Goal: Task Accomplishment & Management: Manage account settings

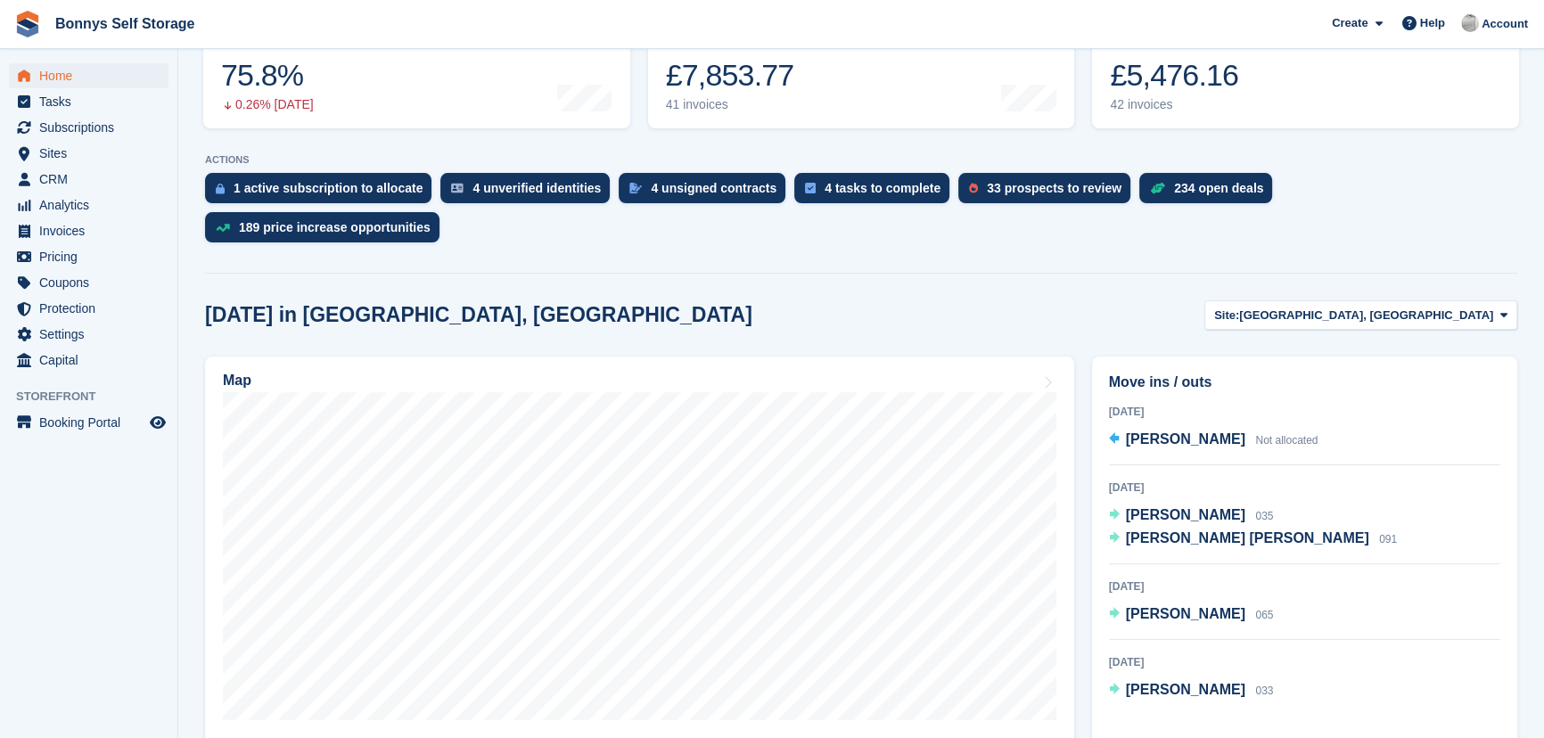
scroll to position [324, 0]
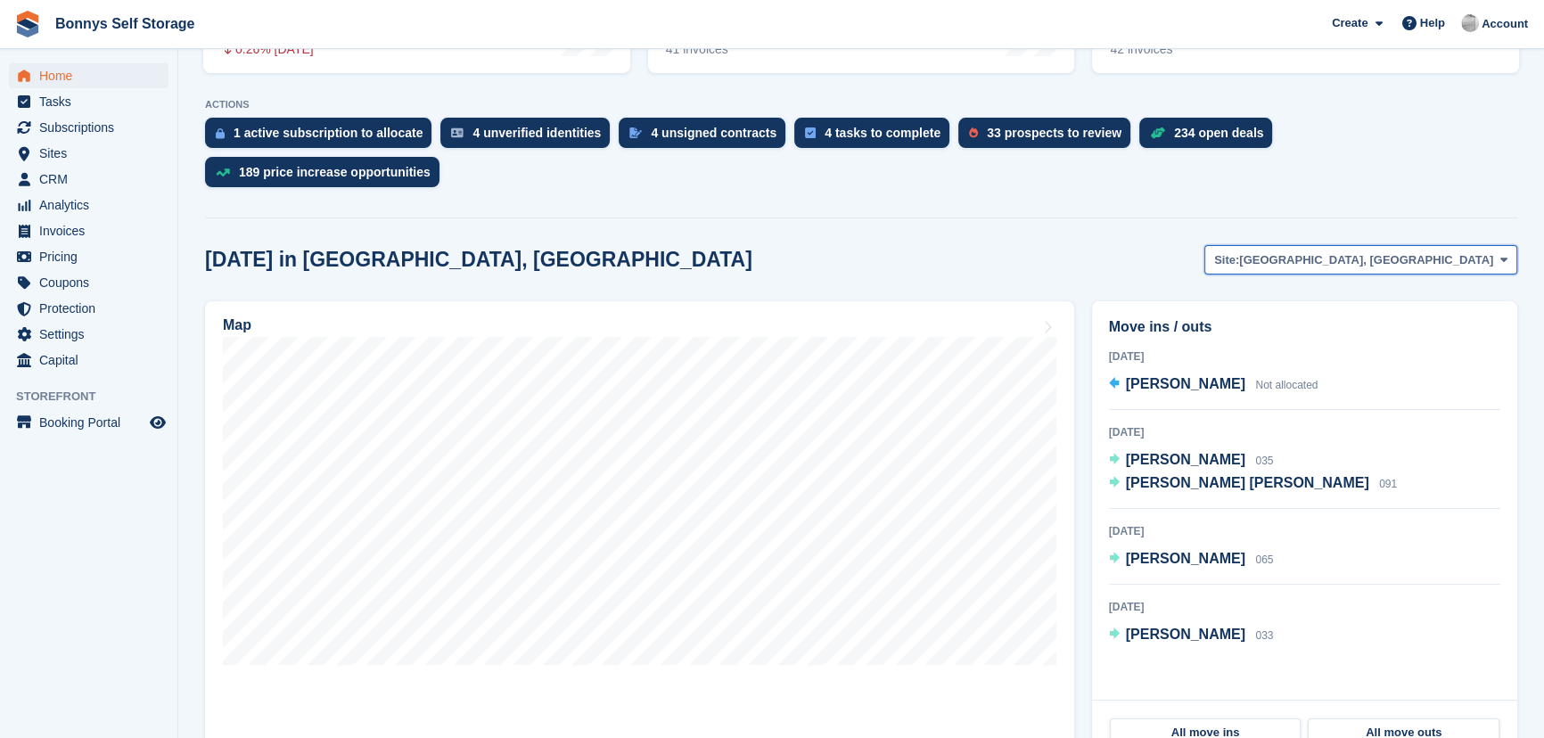
click at [1367, 251] on span "[GEOGRAPHIC_DATA], [GEOGRAPHIC_DATA]" at bounding box center [1366, 260] width 254 height 18
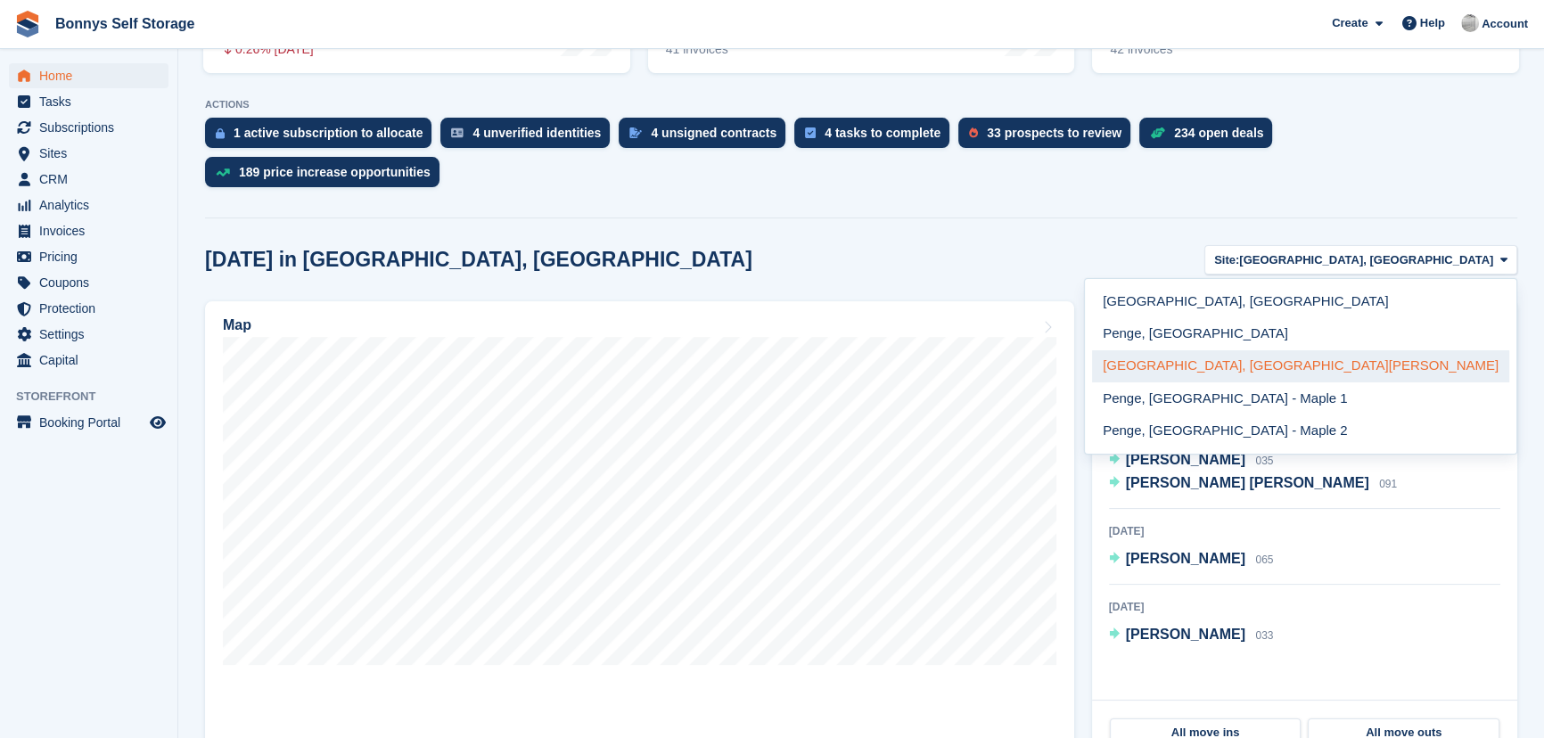
click at [1435, 350] on link "[GEOGRAPHIC_DATA], [GEOGRAPHIC_DATA][PERSON_NAME]" at bounding box center [1300, 366] width 417 height 32
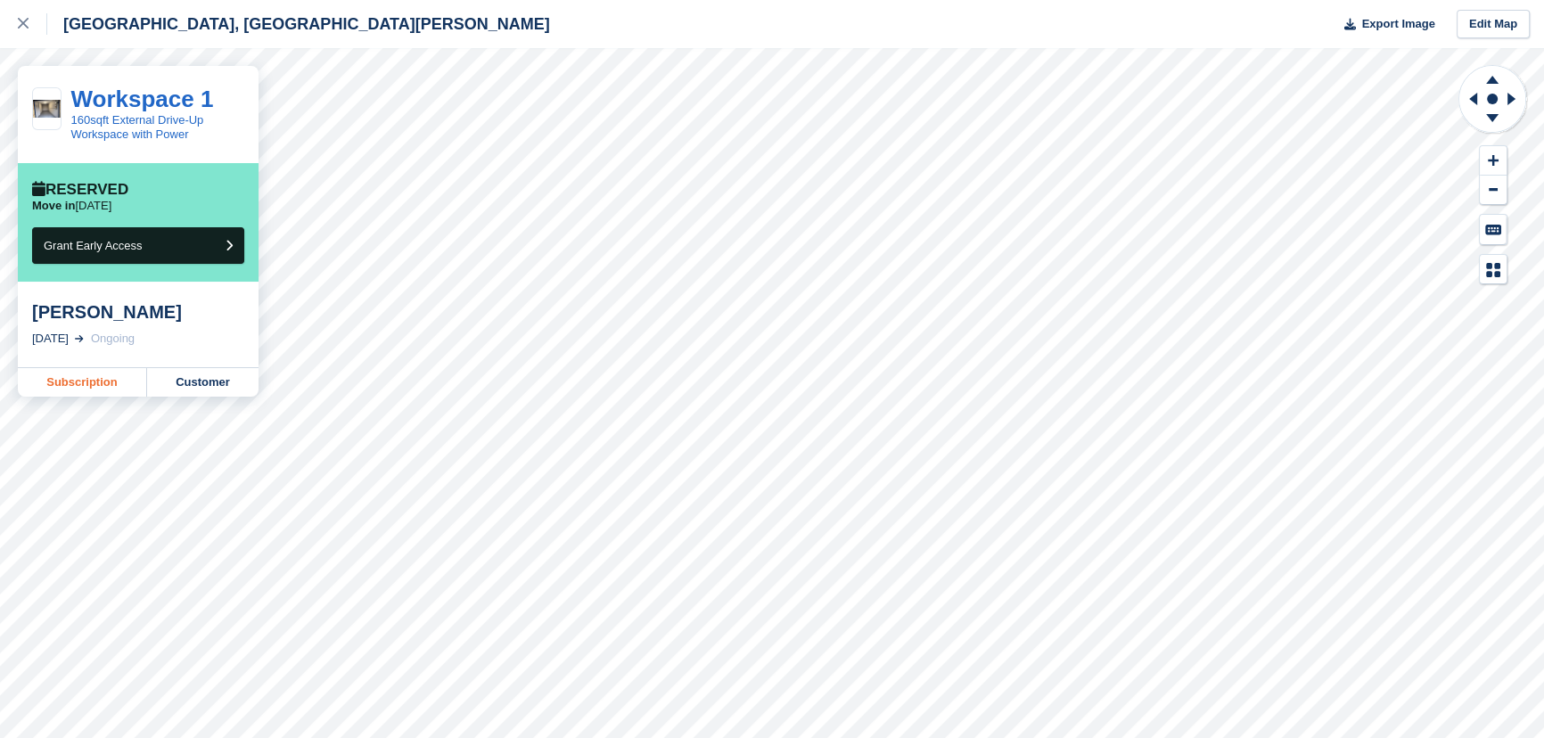
click at [87, 392] on link "Subscription" at bounding box center [82, 382] width 129 height 29
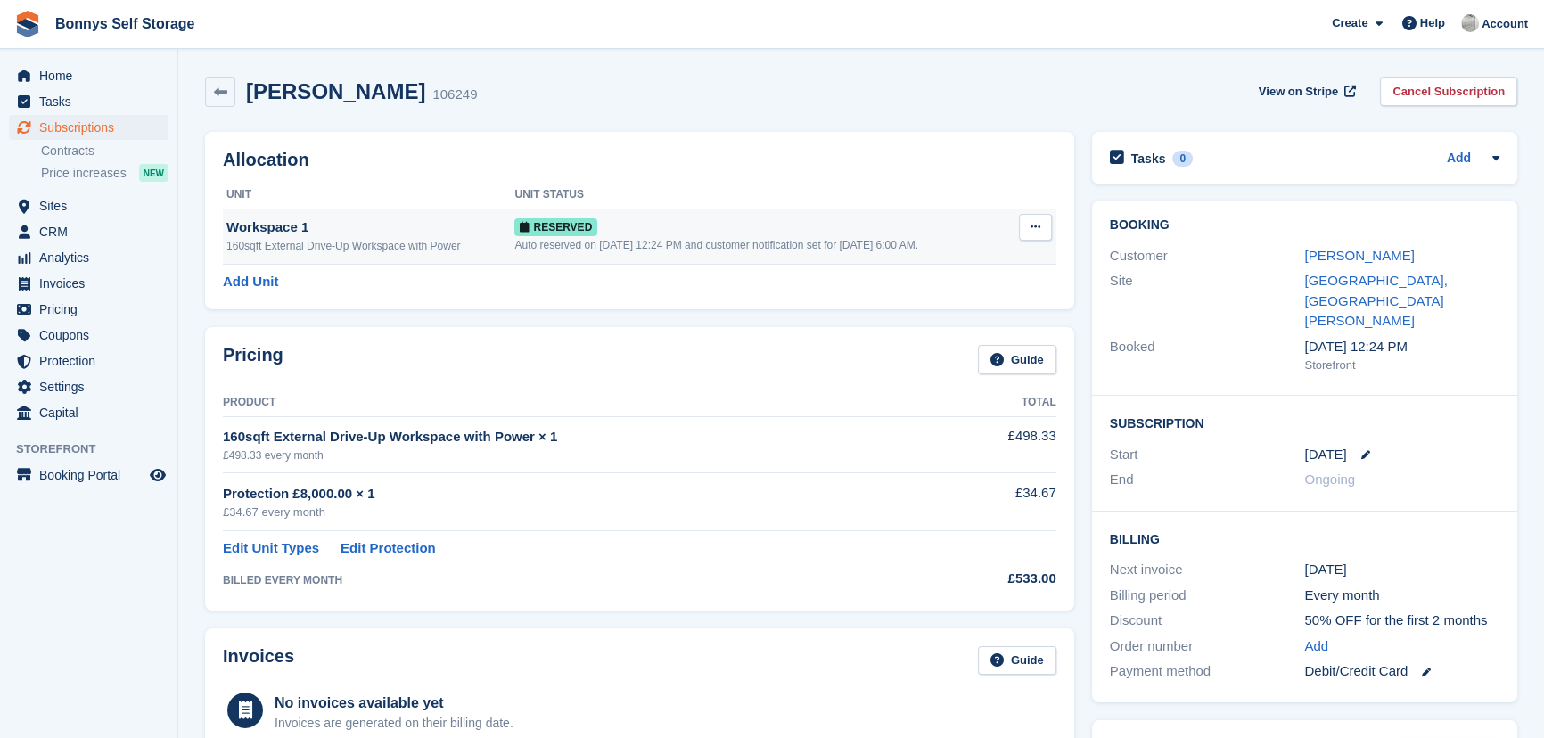
click at [1028, 227] on button at bounding box center [1035, 227] width 33 height 27
click at [924, 301] on p "Deallocate" at bounding box center [966, 300] width 155 height 23
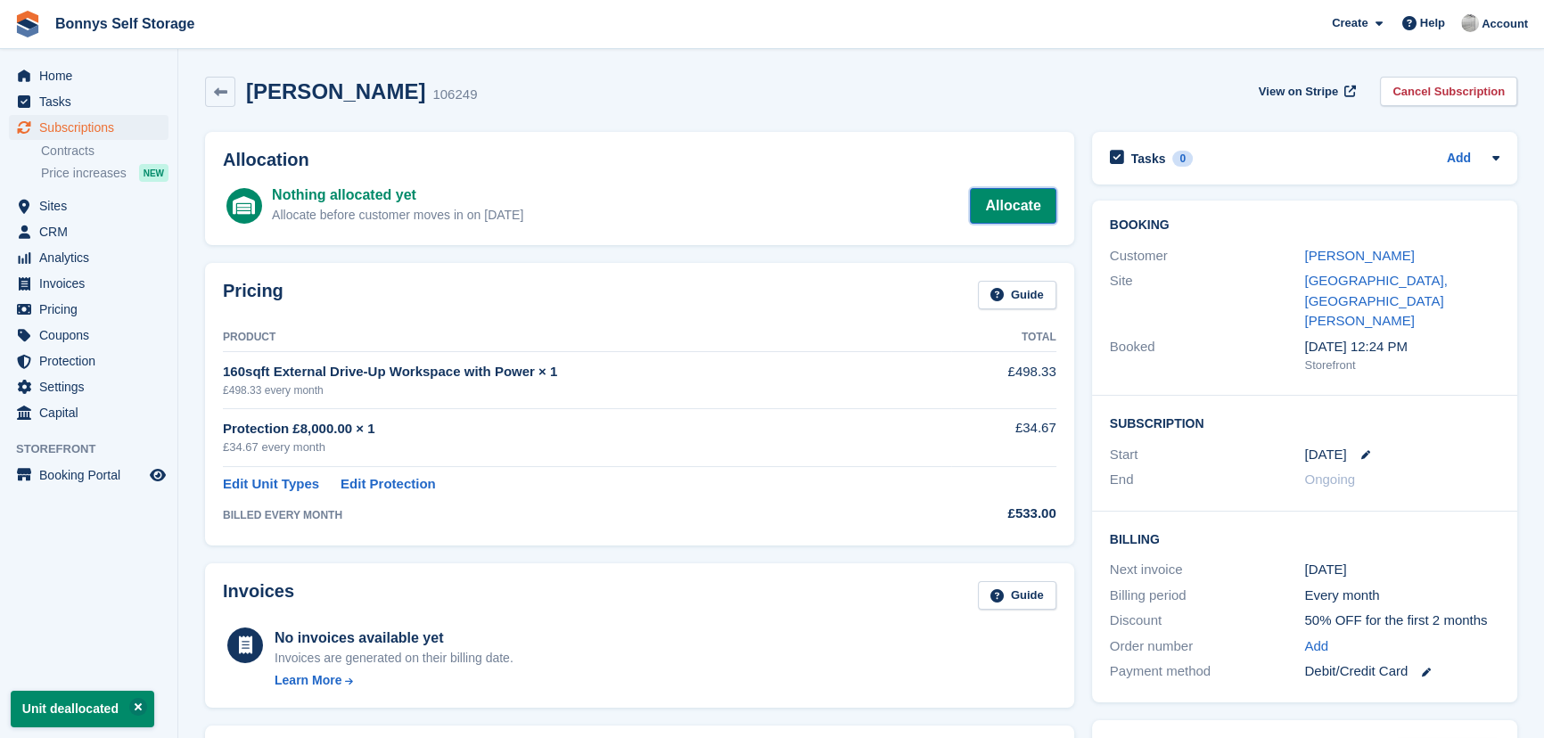
click at [1014, 212] on link "Allocate" at bounding box center [1013, 206] width 86 height 36
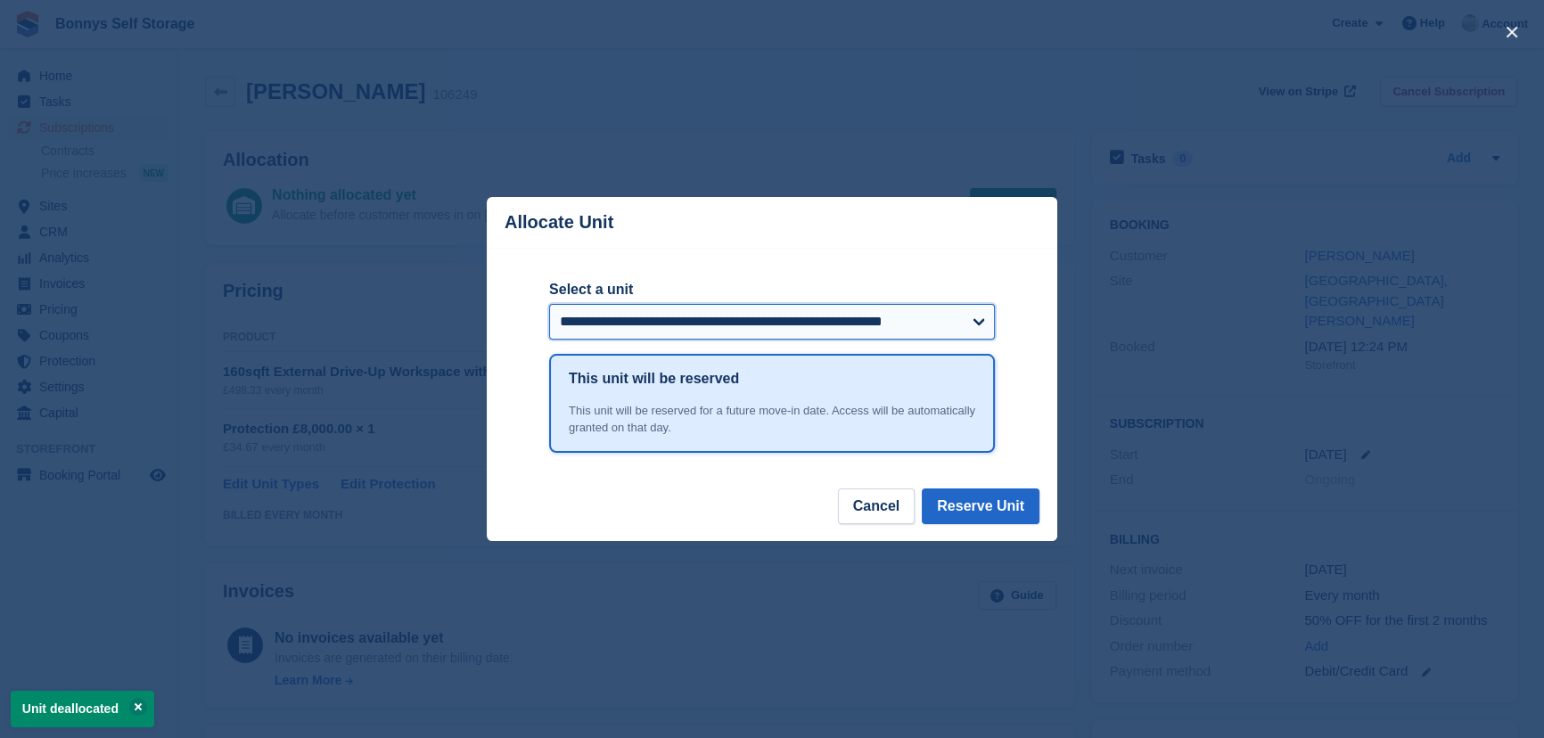
click at [934, 325] on select "**********" at bounding box center [772, 322] width 446 height 36
select select "*****"
click at [549, 306] on select "**********" at bounding box center [772, 322] width 446 height 36
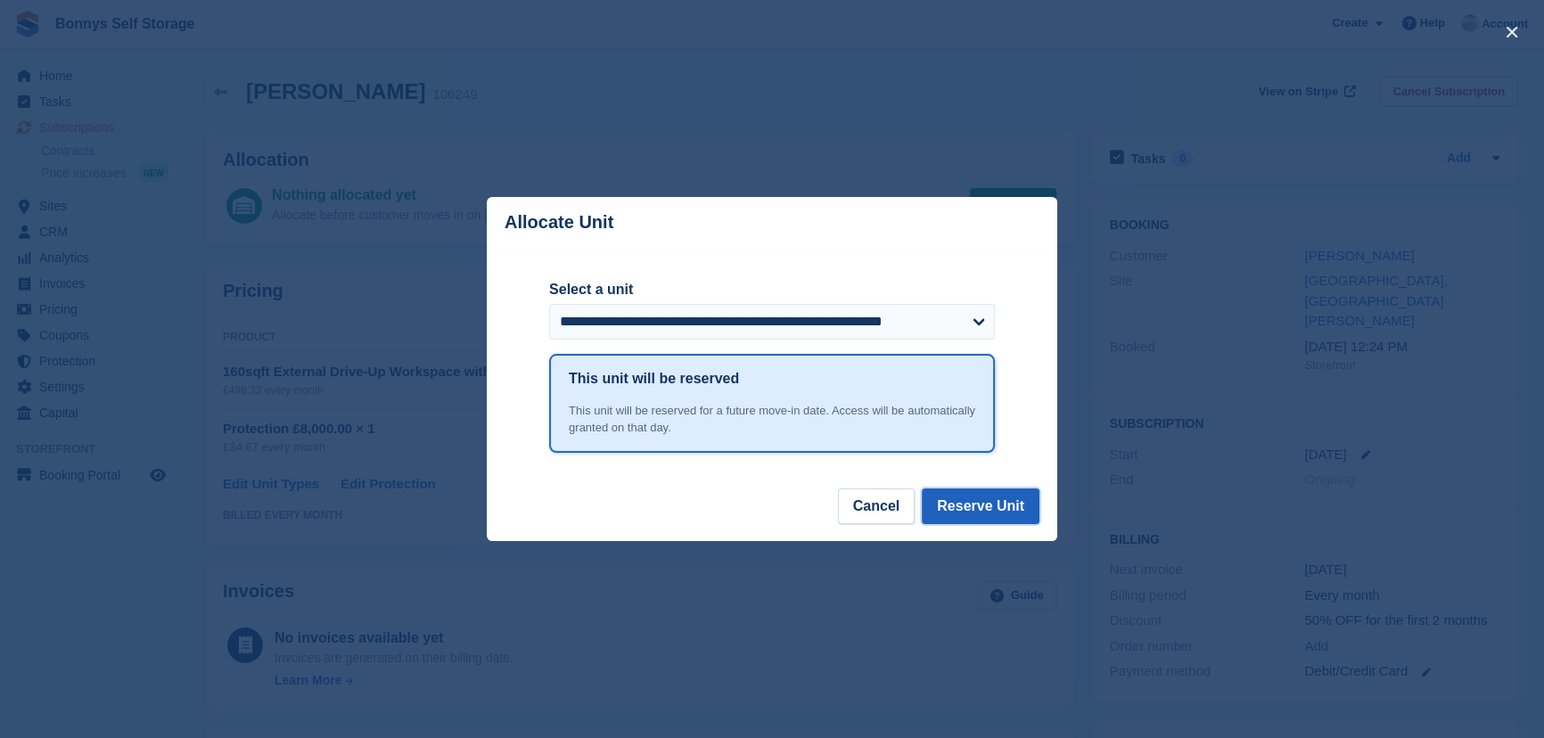
click at [997, 510] on button "Reserve Unit" at bounding box center [981, 506] width 118 height 36
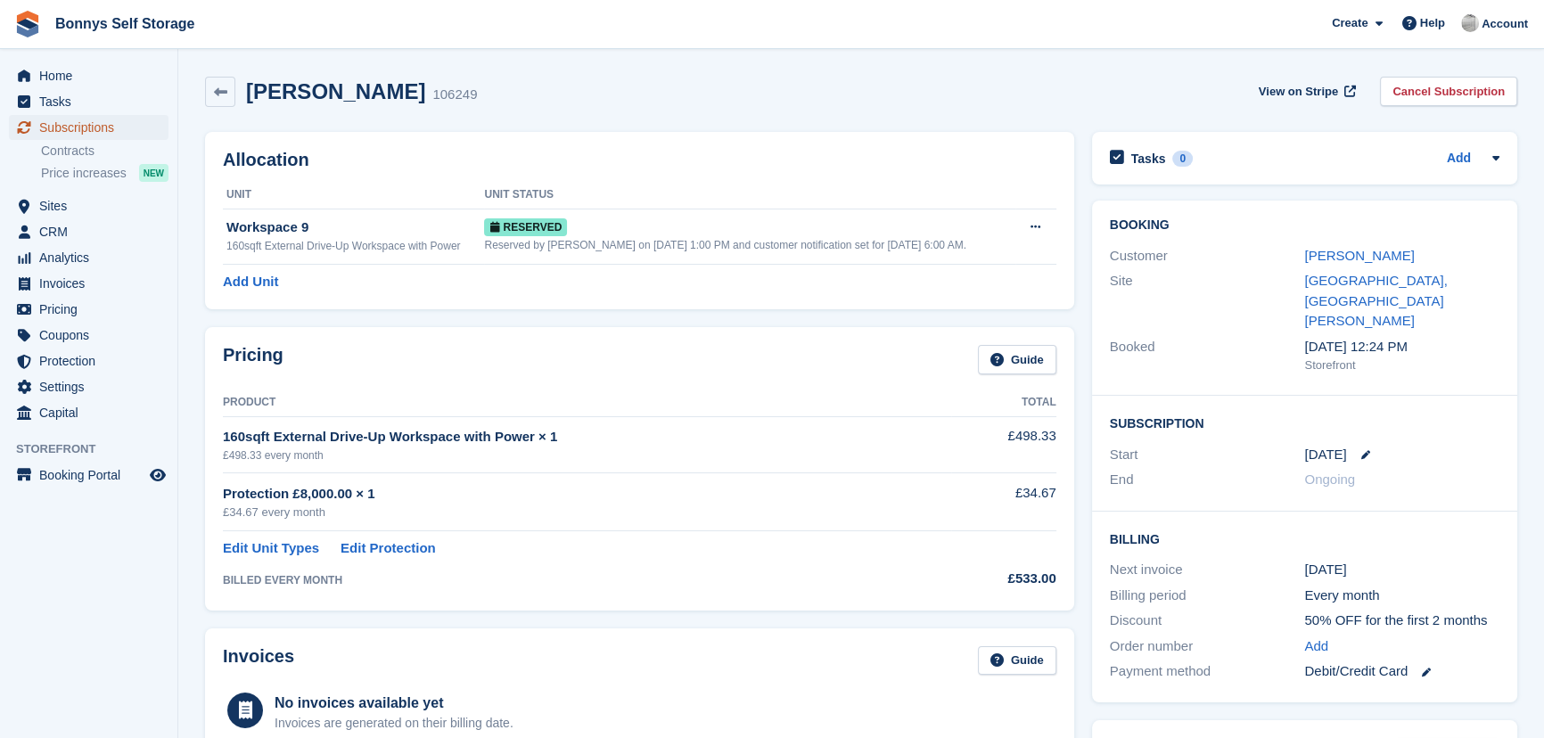
click at [71, 121] on span "Subscriptions" at bounding box center [92, 127] width 107 height 25
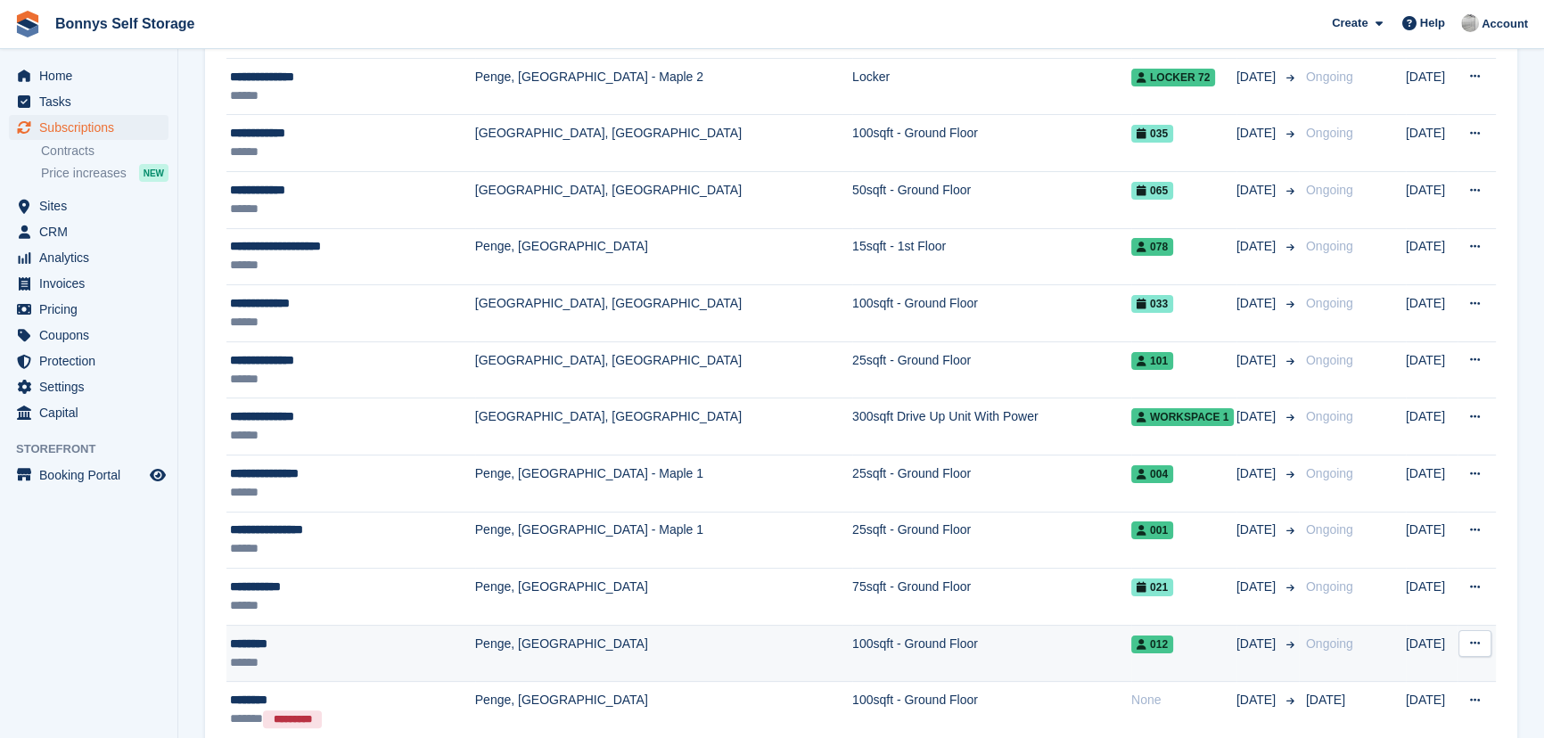
scroll to position [486, 0]
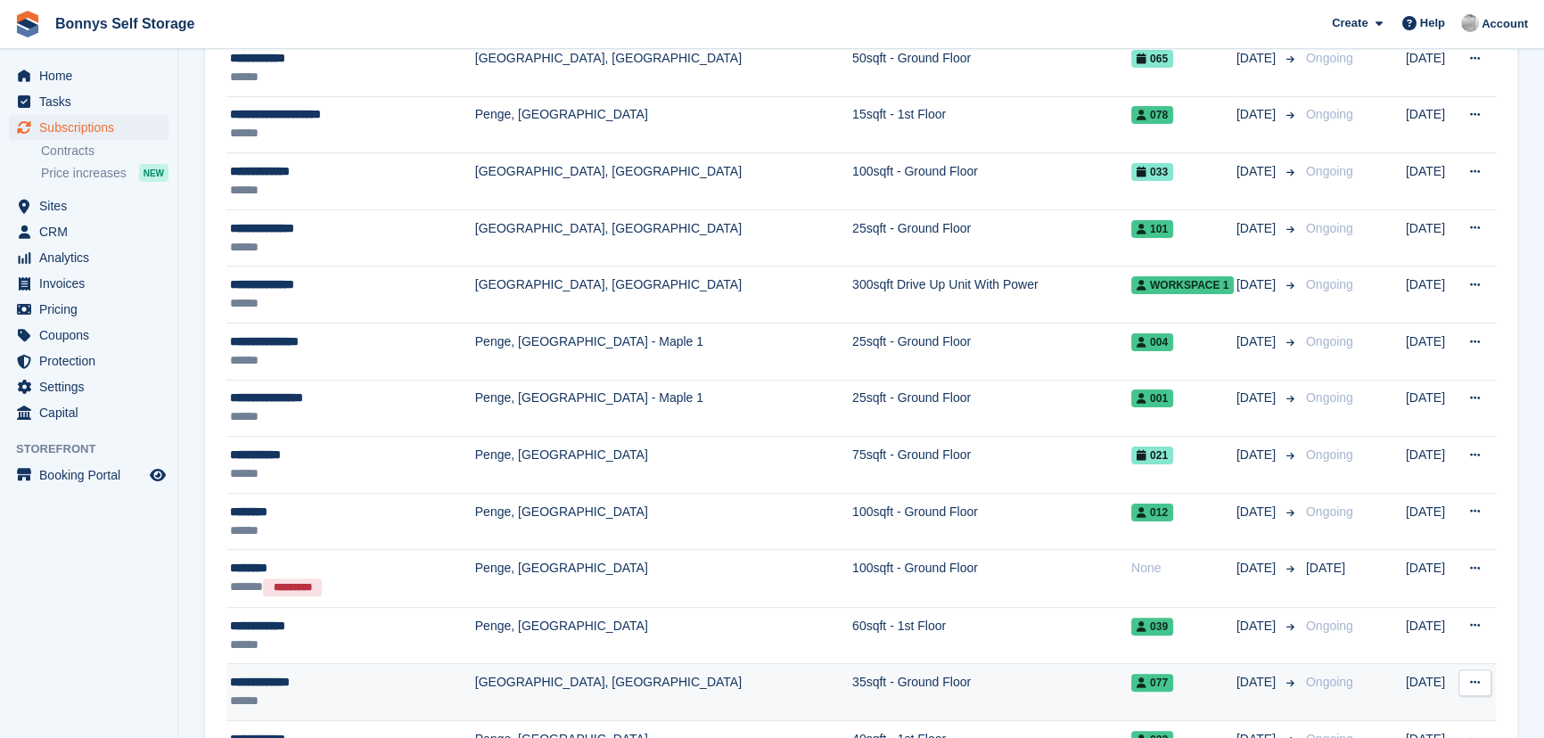
click at [441, 686] on div "**********" at bounding box center [350, 682] width 240 height 19
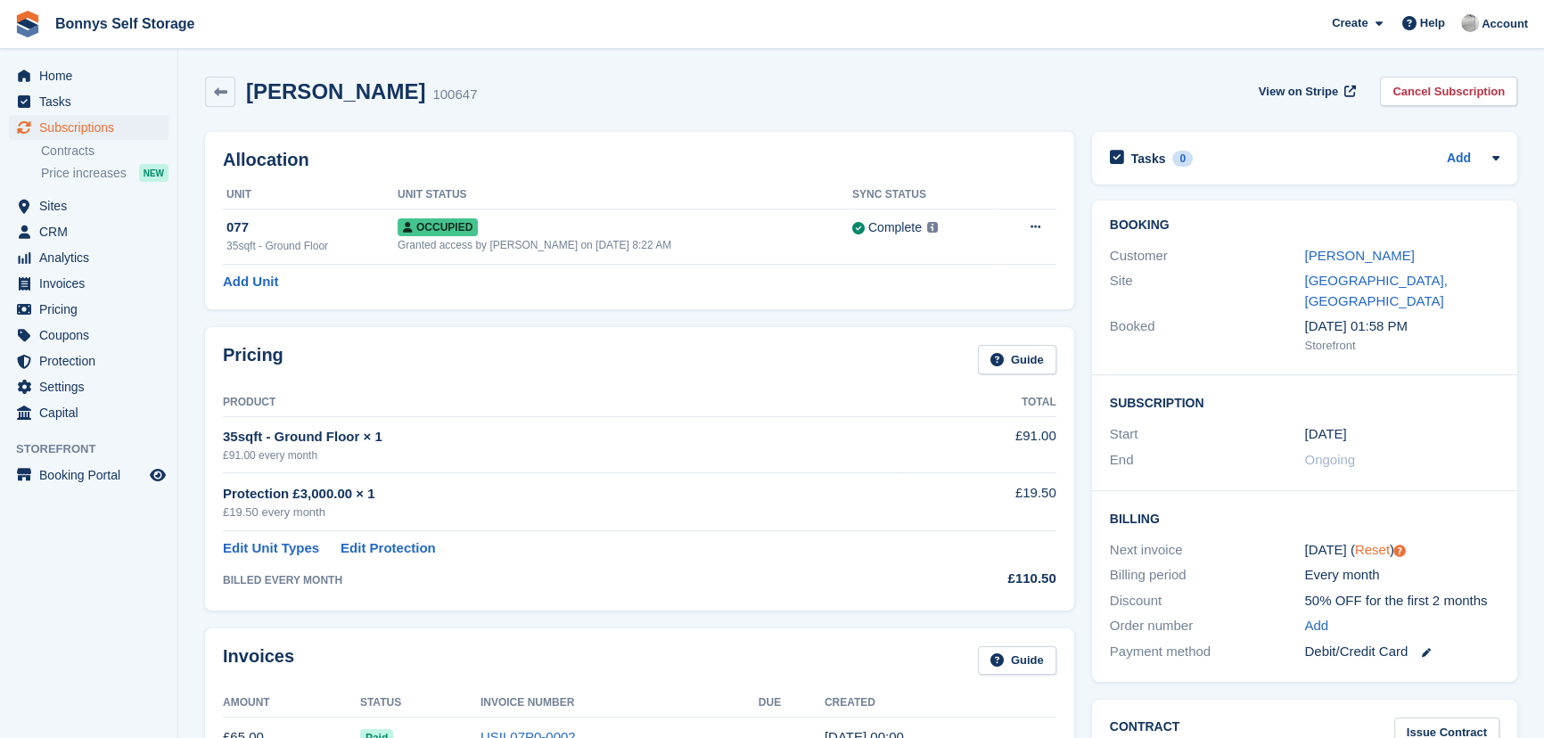
click at [1373, 542] on link "Reset" at bounding box center [1372, 549] width 35 height 15
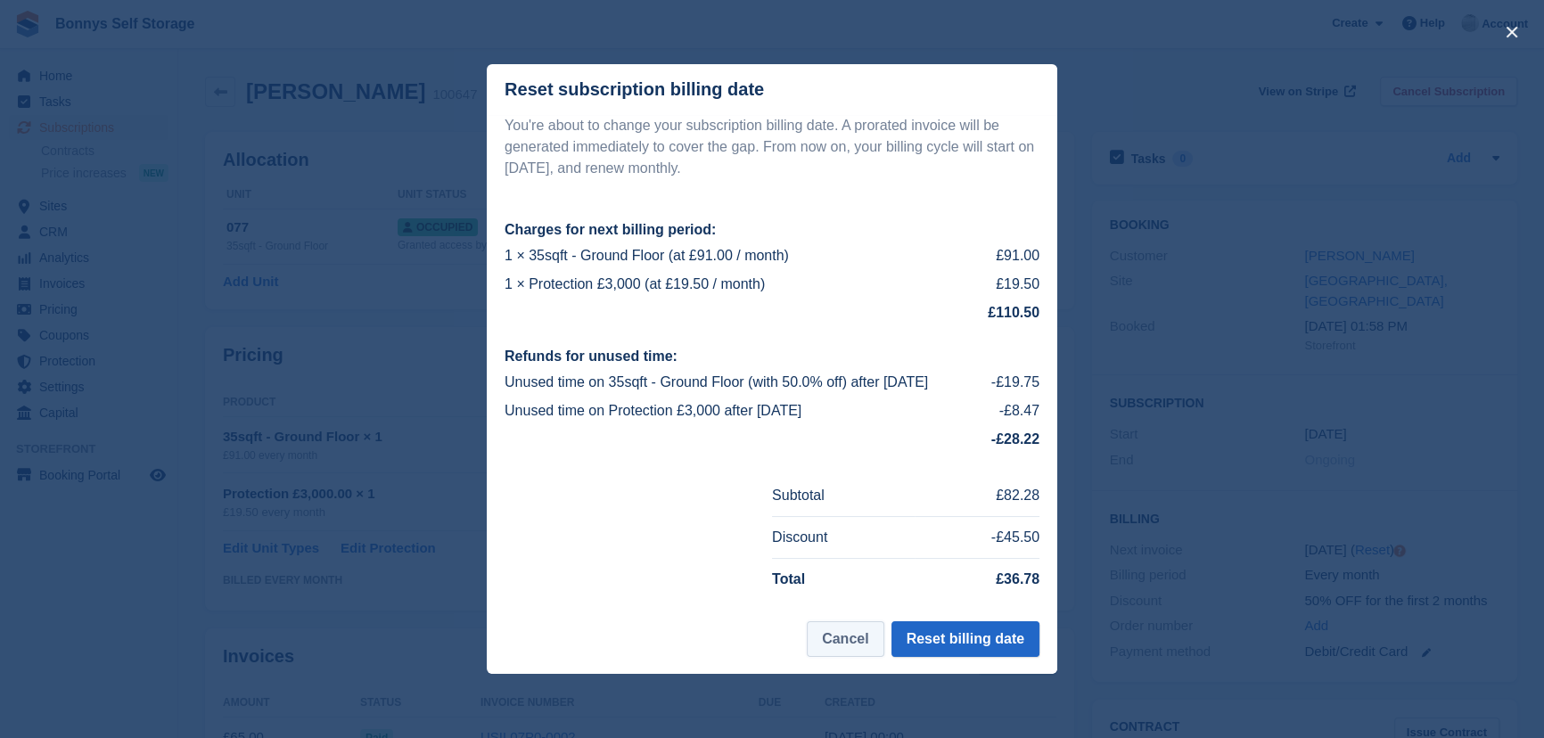
click at [828, 640] on button "Cancel" at bounding box center [845, 639] width 77 height 36
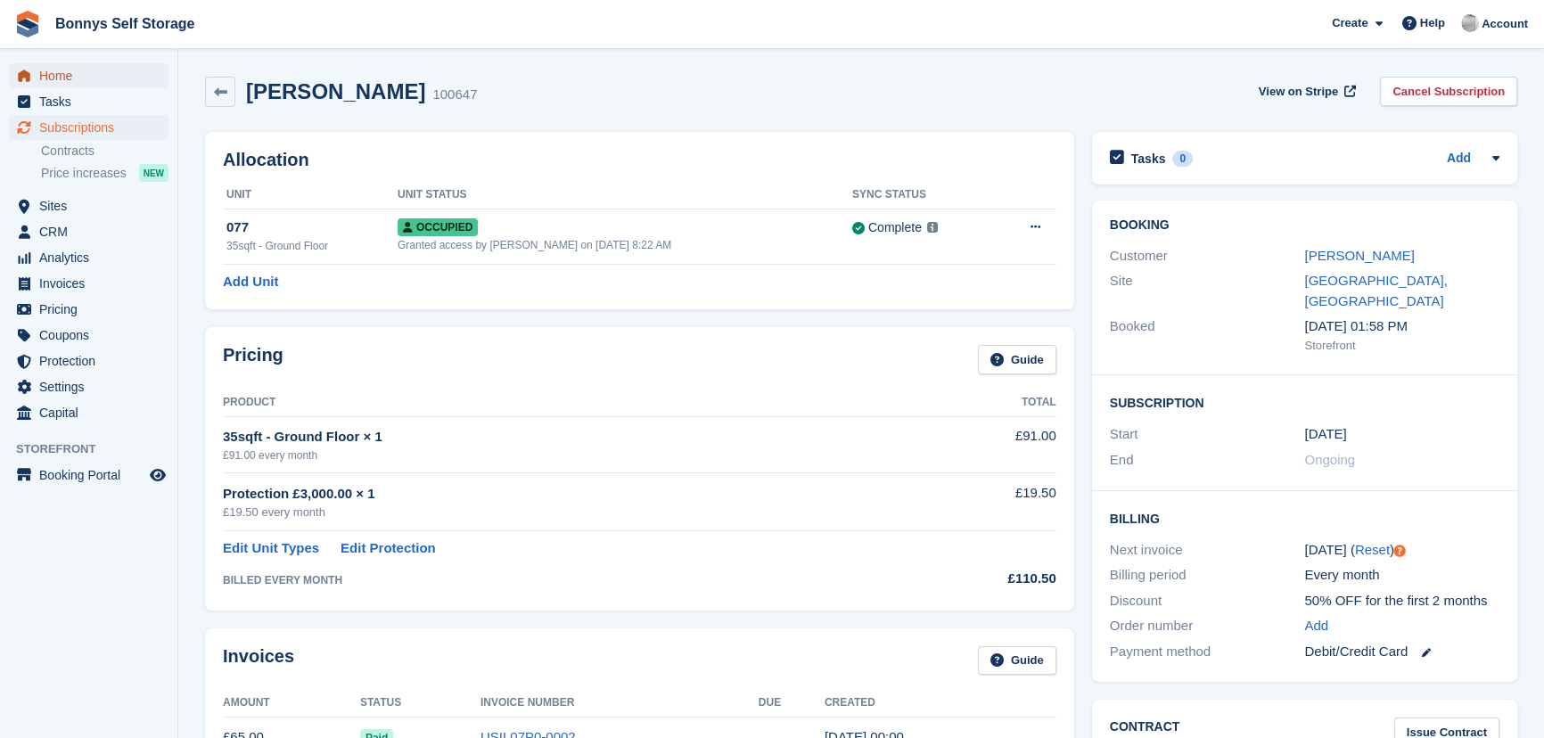
click at [62, 81] on span "Home" at bounding box center [92, 75] width 107 height 25
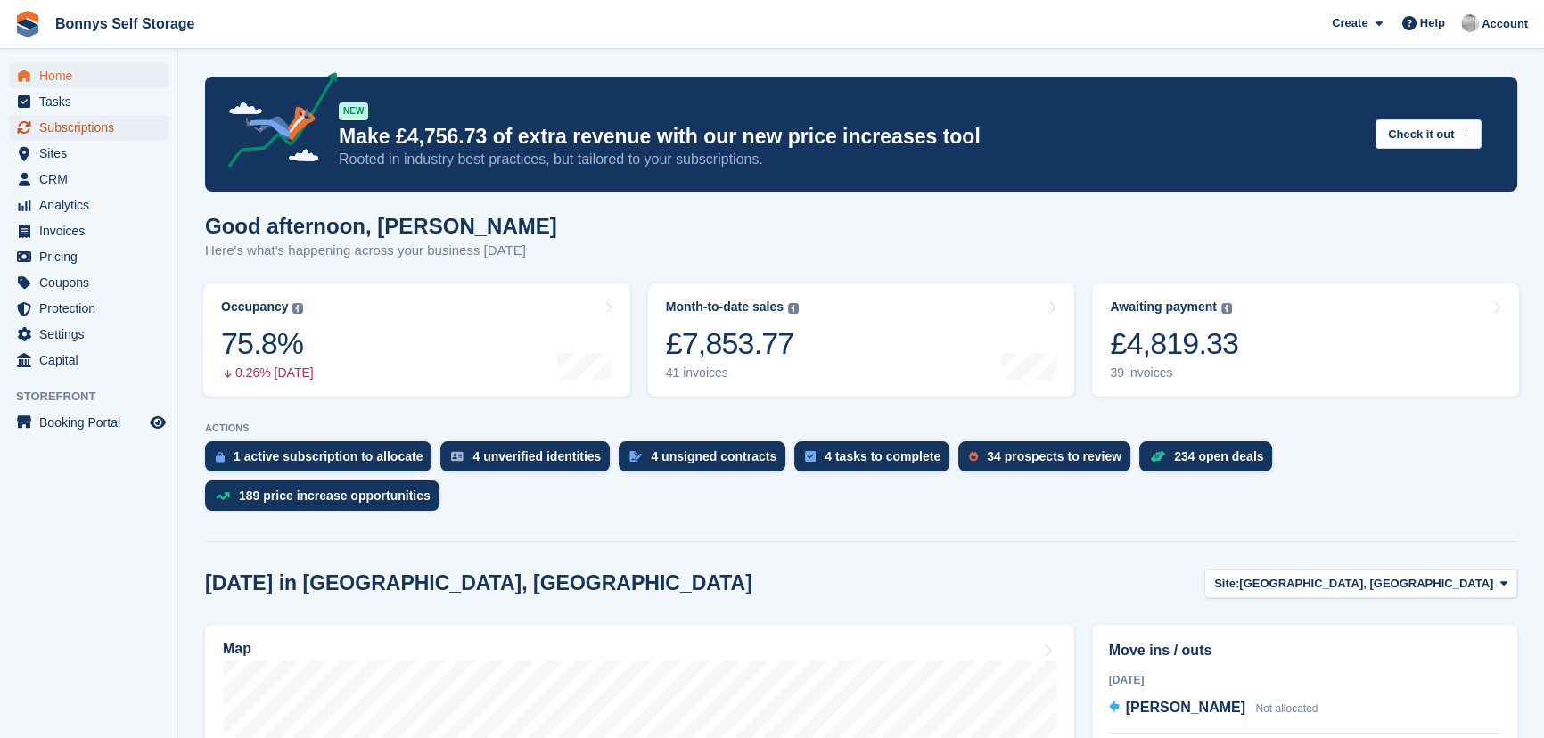
click at [69, 131] on span "Subscriptions" at bounding box center [92, 127] width 107 height 25
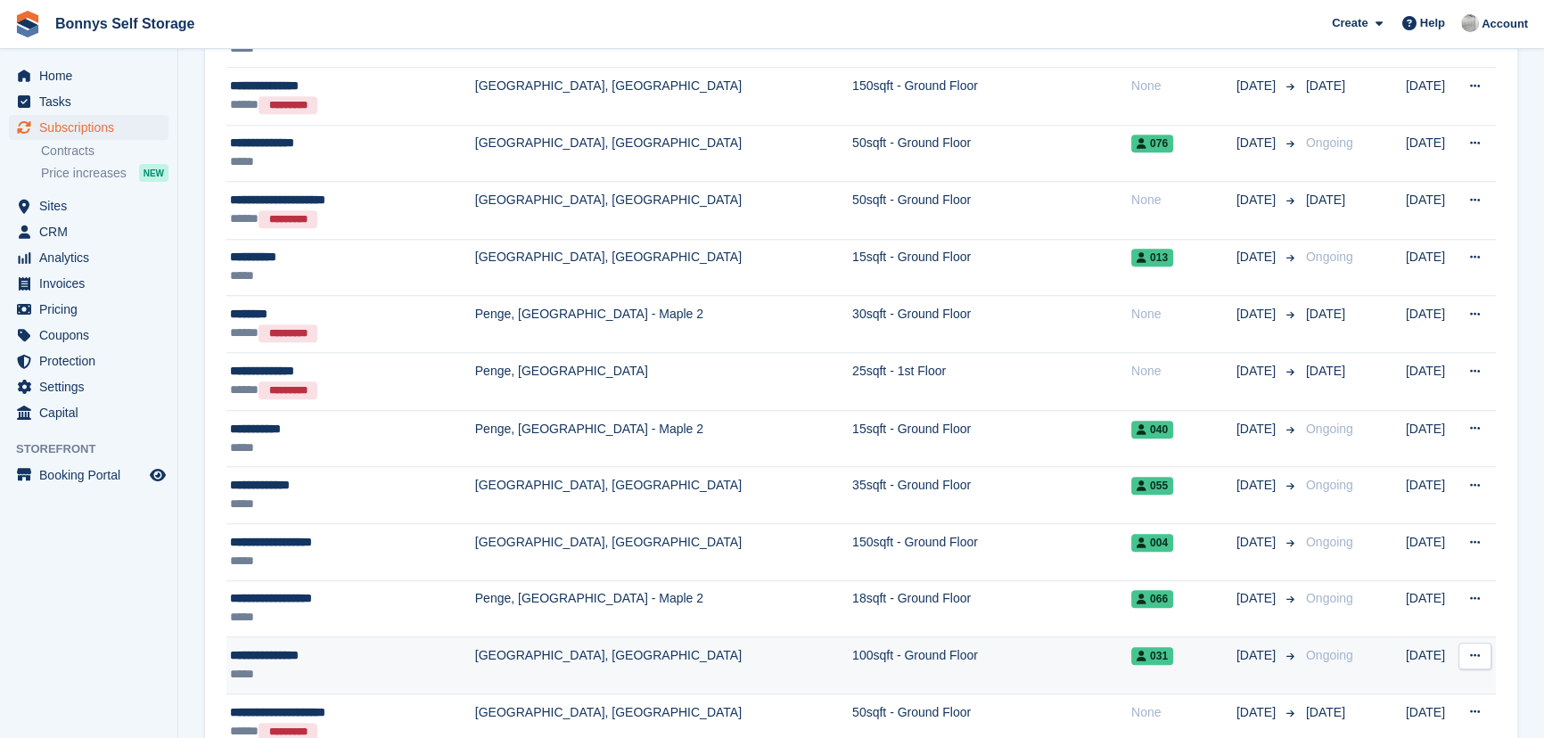
scroll to position [2025, 0]
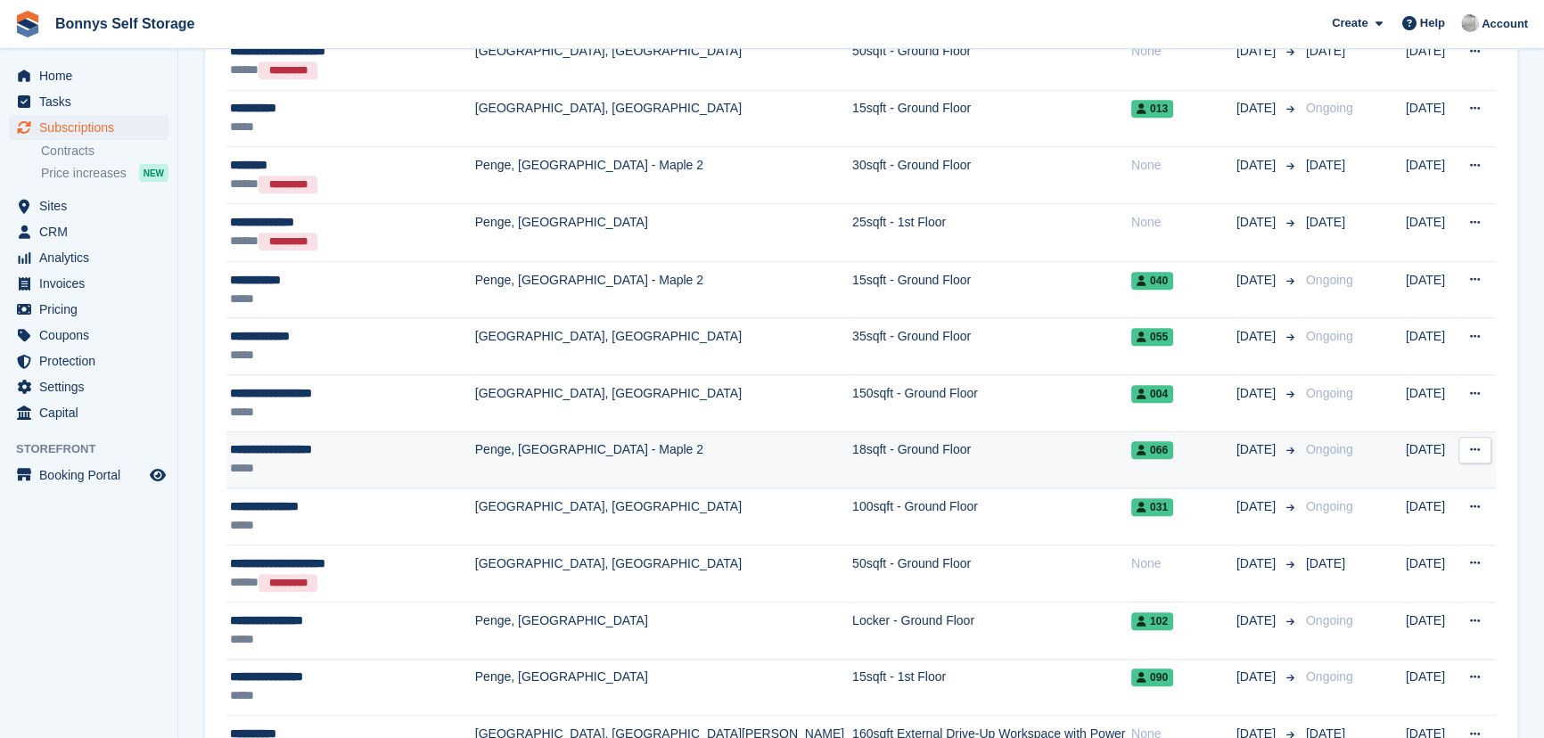
click at [336, 448] on div "**********" at bounding box center [350, 449] width 240 height 19
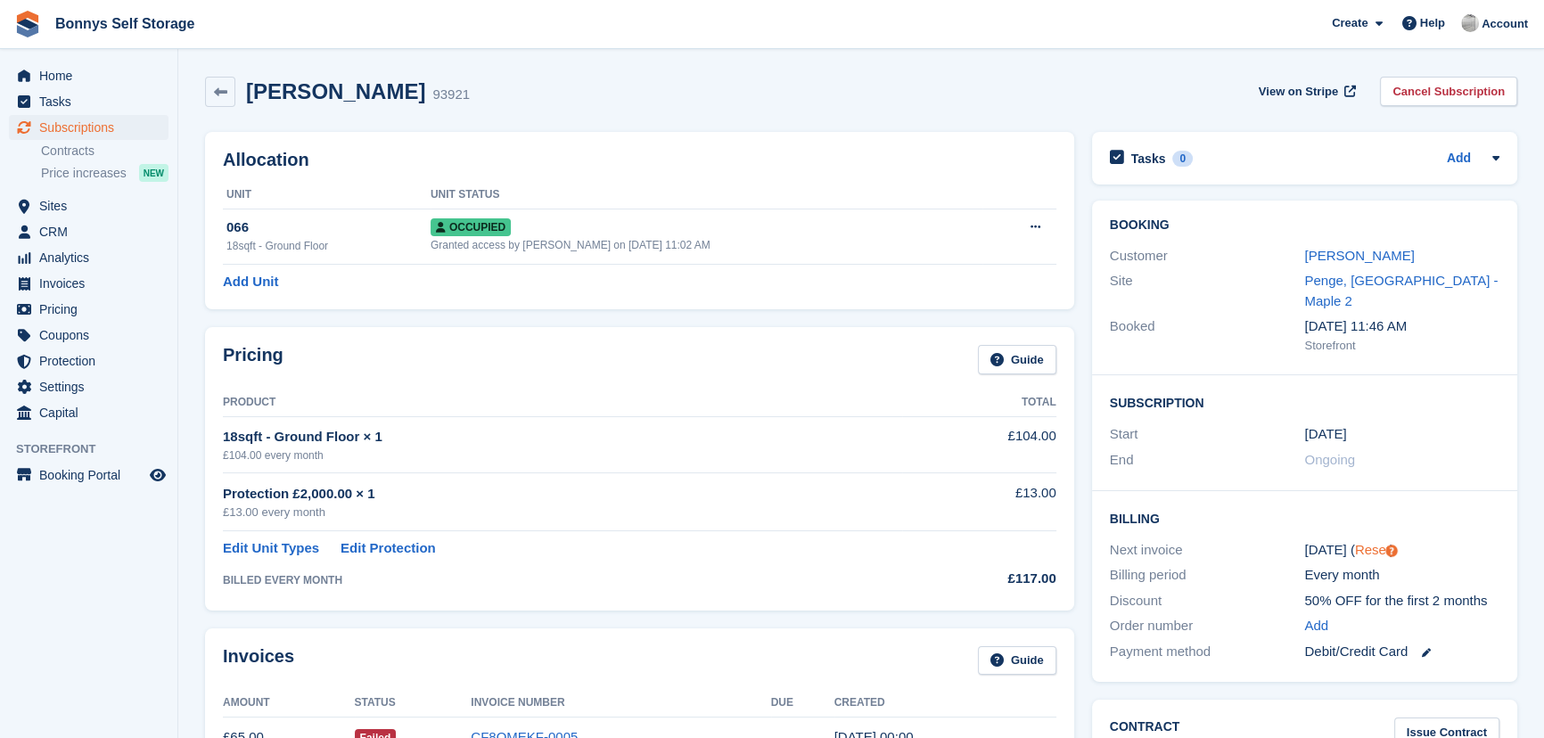
click at [1361, 542] on link "Reset" at bounding box center [1372, 549] width 35 height 15
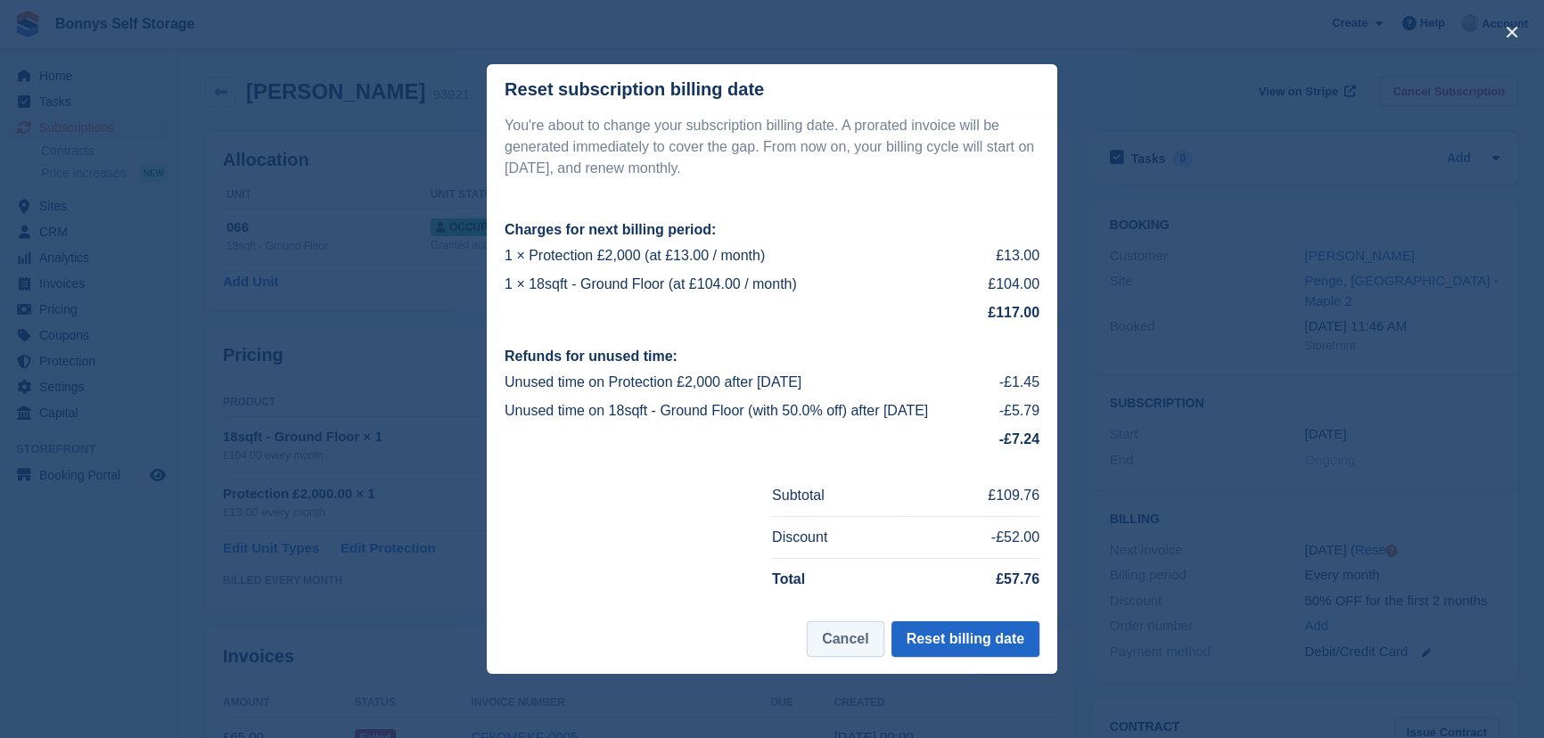
click at [846, 633] on button "Cancel" at bounding box center [845, 639] width 77 height 36
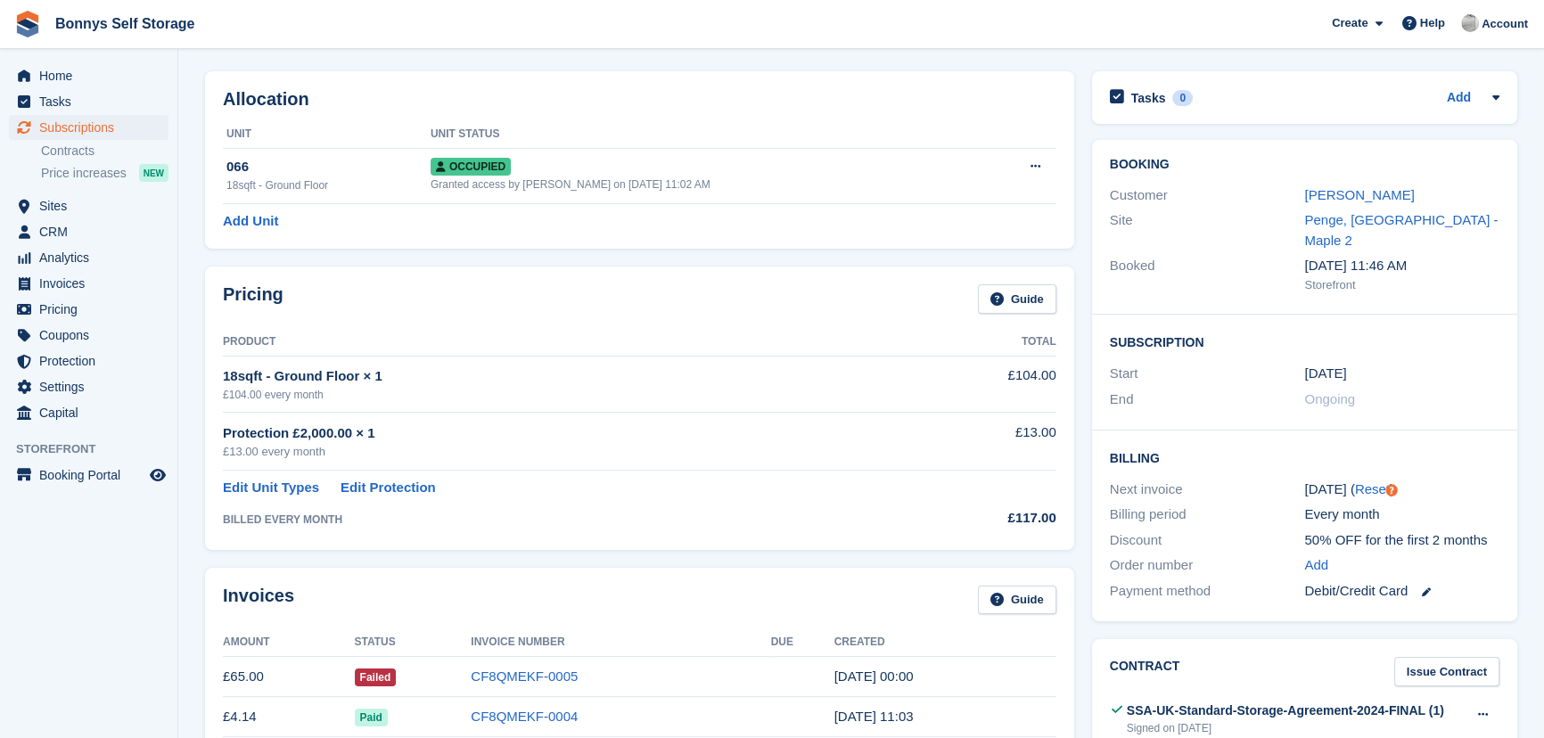
scroll to position [242, 0]
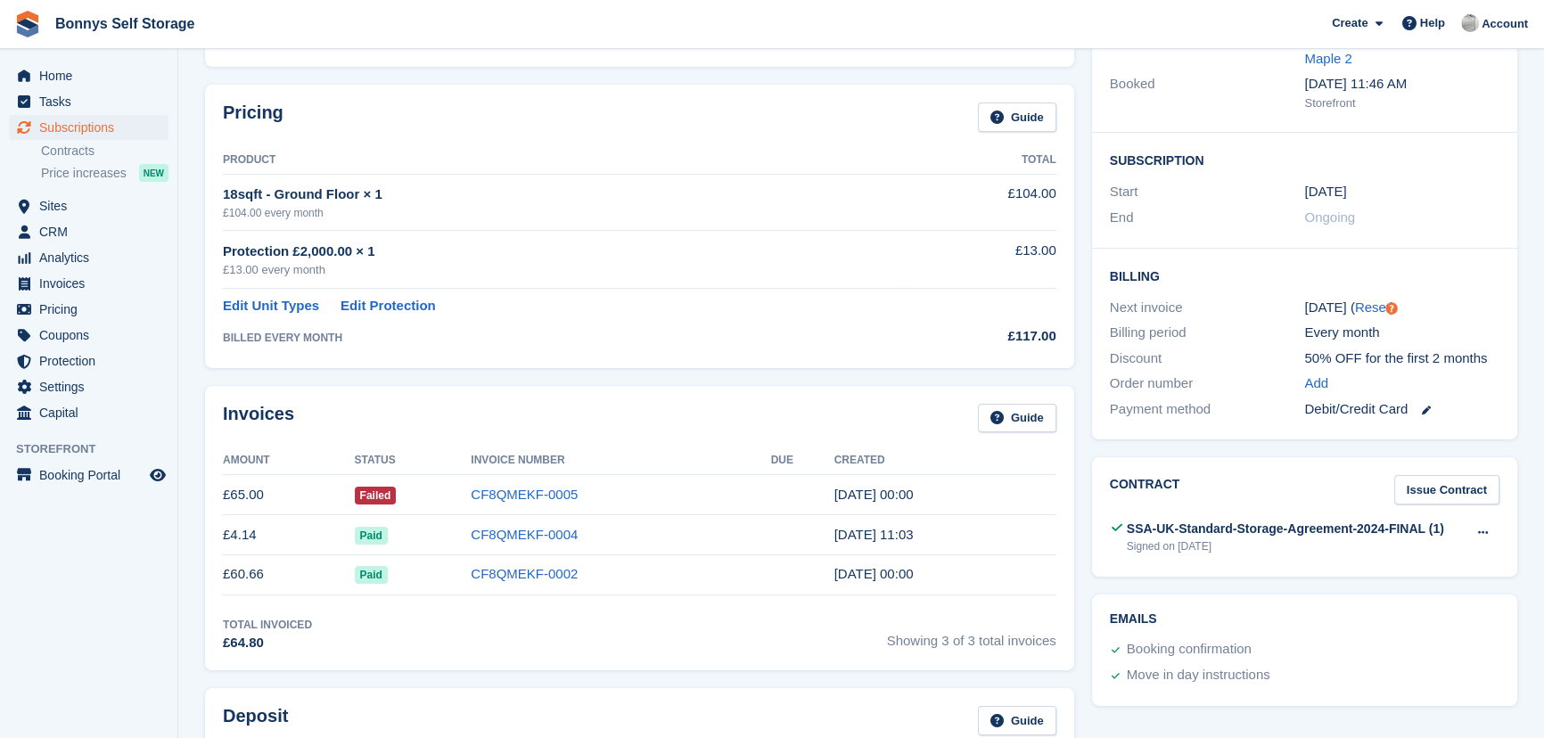
click at [998, 30] on span "Bonnys Self Storage Create Subscription Invoice Contact Deal Discount Page Help…" at bounding box center [772, 24] width 1544 height 48
click at [53, 278] on span "Invoices" at bounding box center [92, 283] width 107 height 25
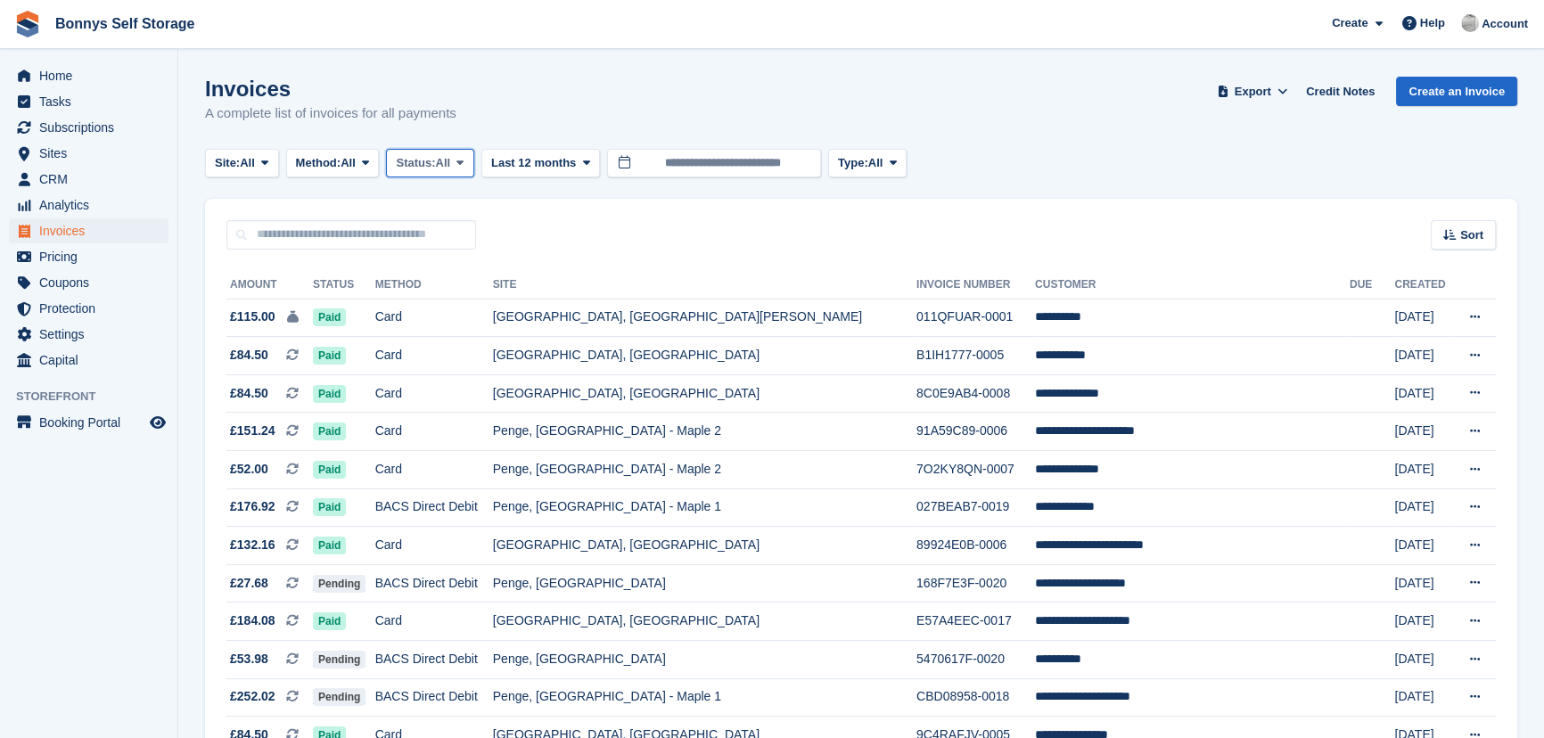
click at [425, 152] on button "Status: All" at bounding box center [429, 163] width 87 height 29
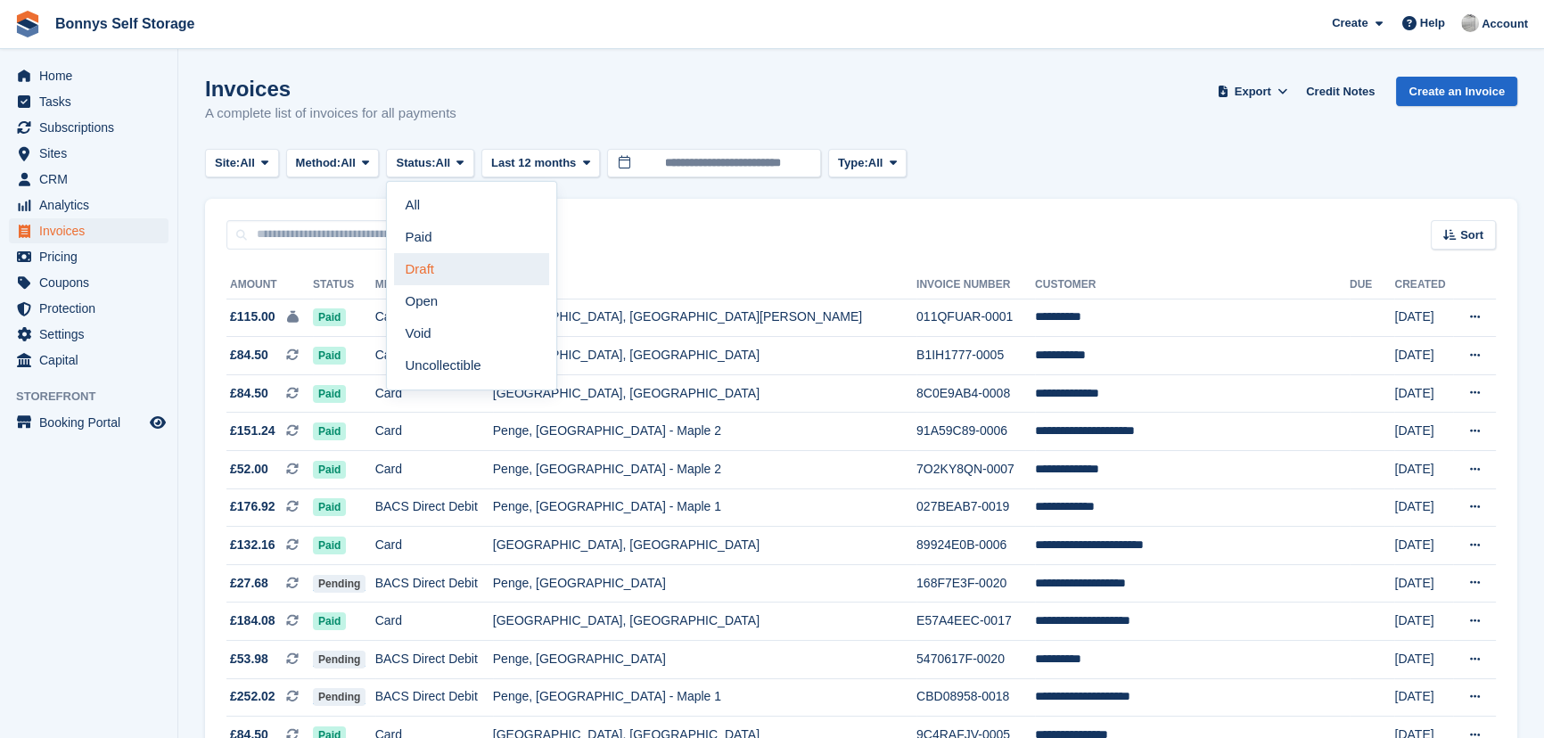
click at [470, 263] on link "Draft" at bounding box center [471, 269] width 155 height 32
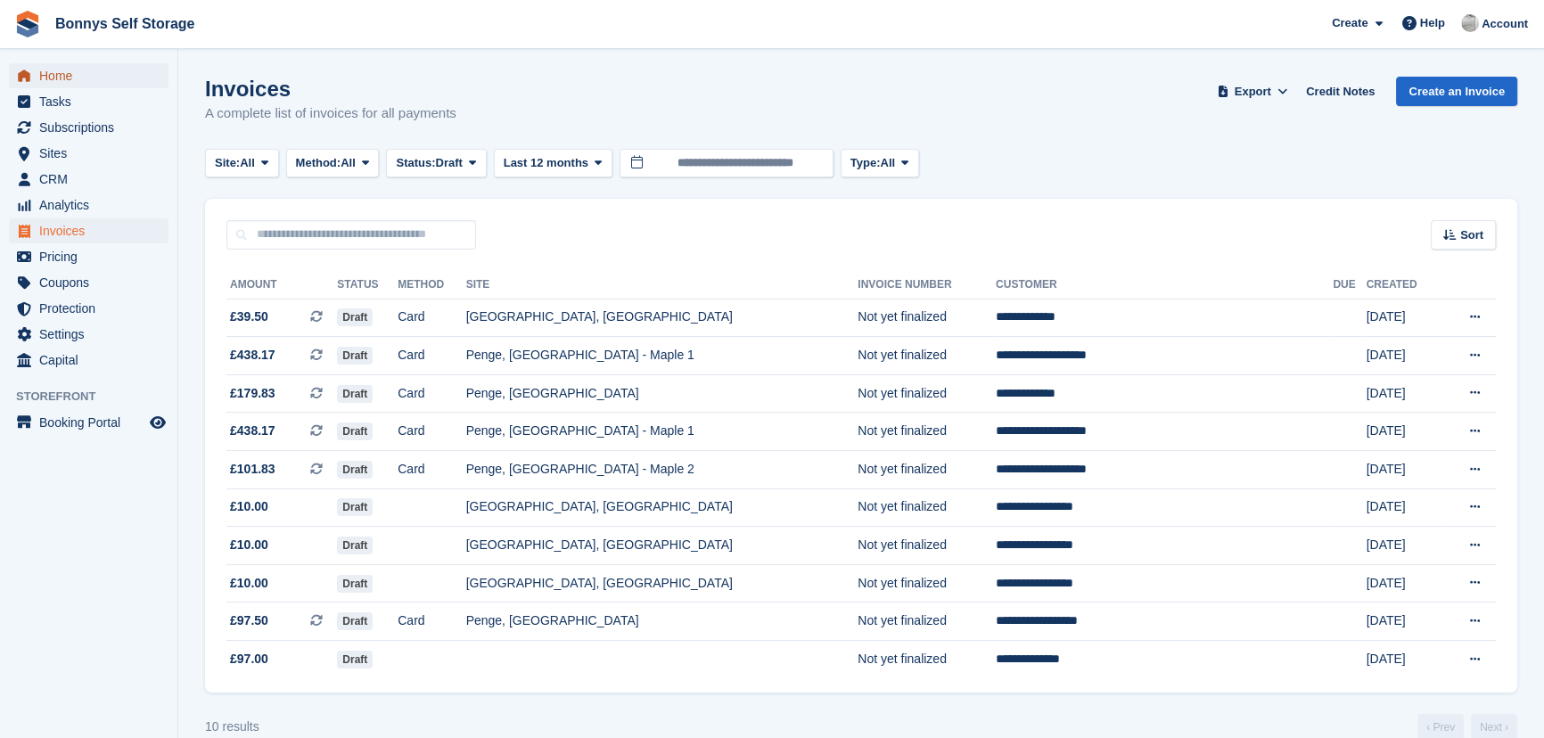
click at [45, 70] on span "Home" at bounding box center [92, 75] width 107 height 25
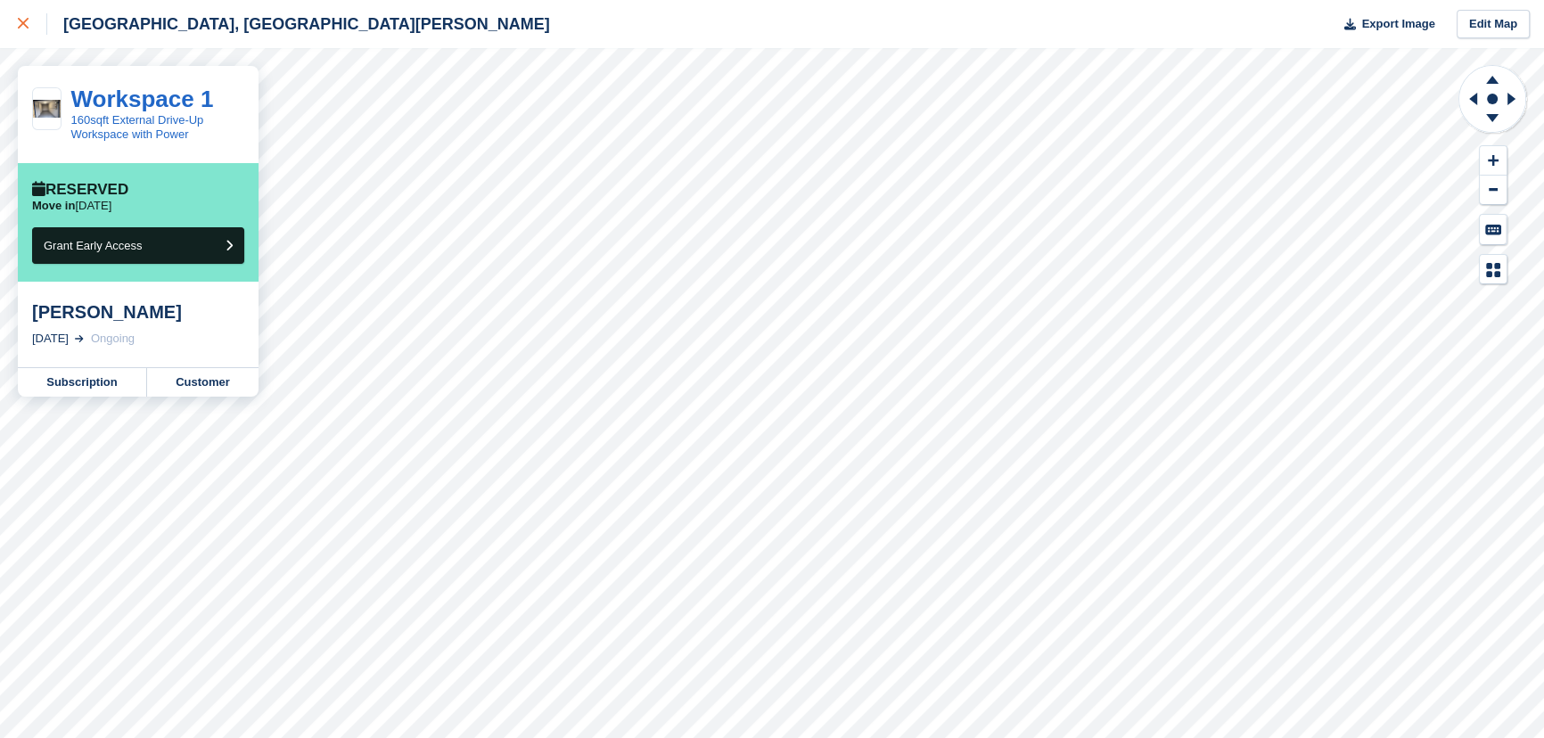
click at [12, 25] on link at bounding box center [23, 24] width 47 height 48
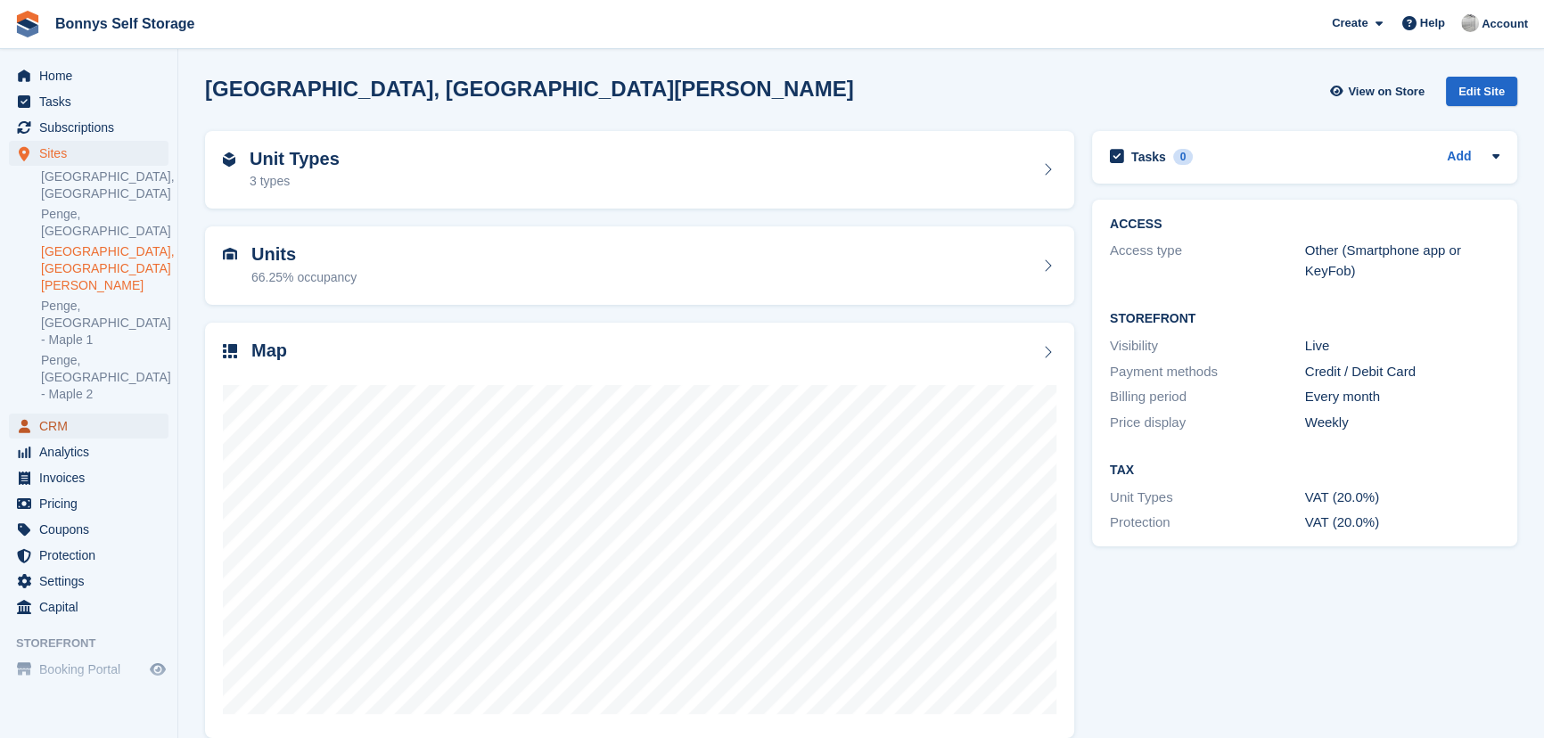
click at [77, 414] on span "CRM" at bounding box center [92, 426] width 107 height 25
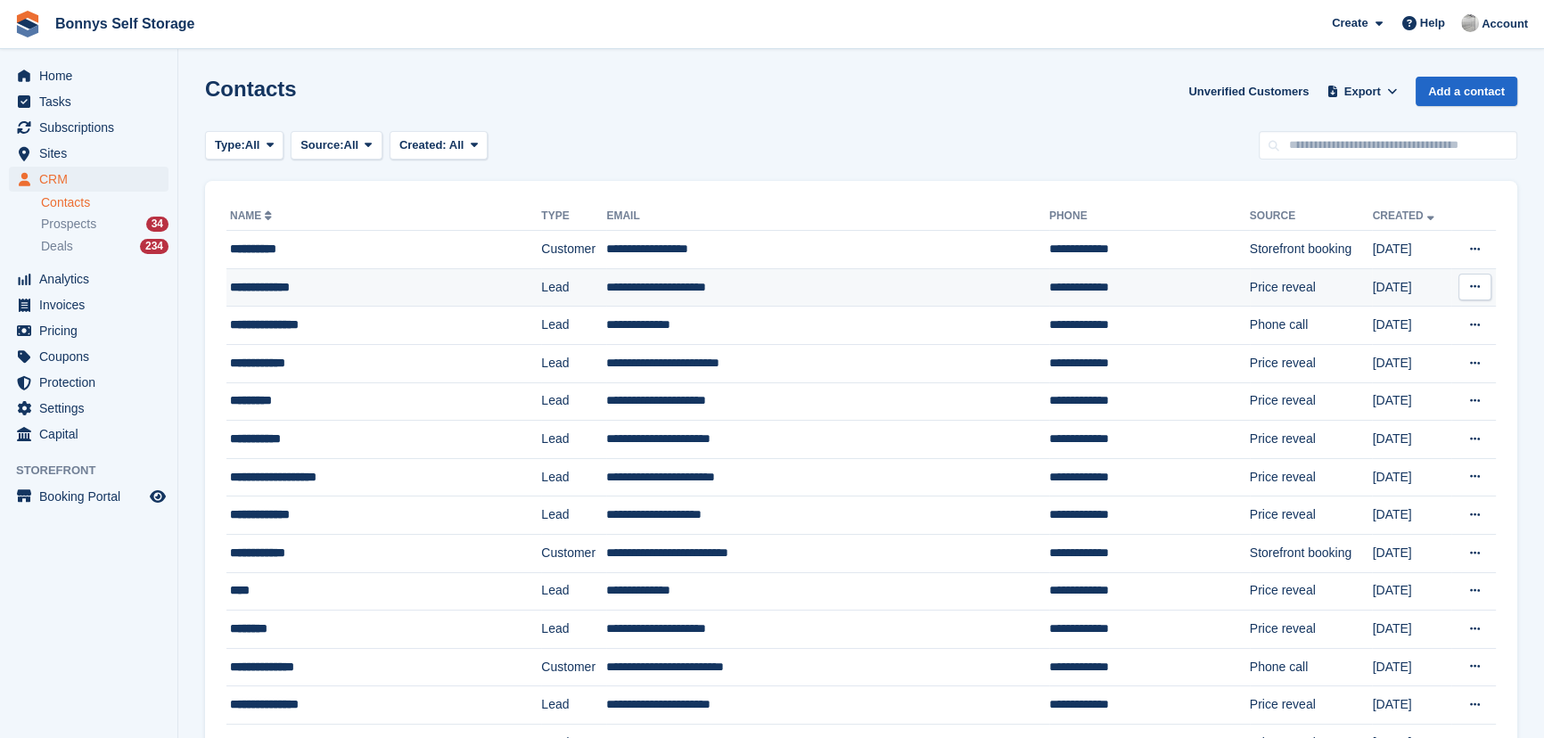
click at [817, 287] on td "**********" at bounding box center [827, 287] width 442 height 38
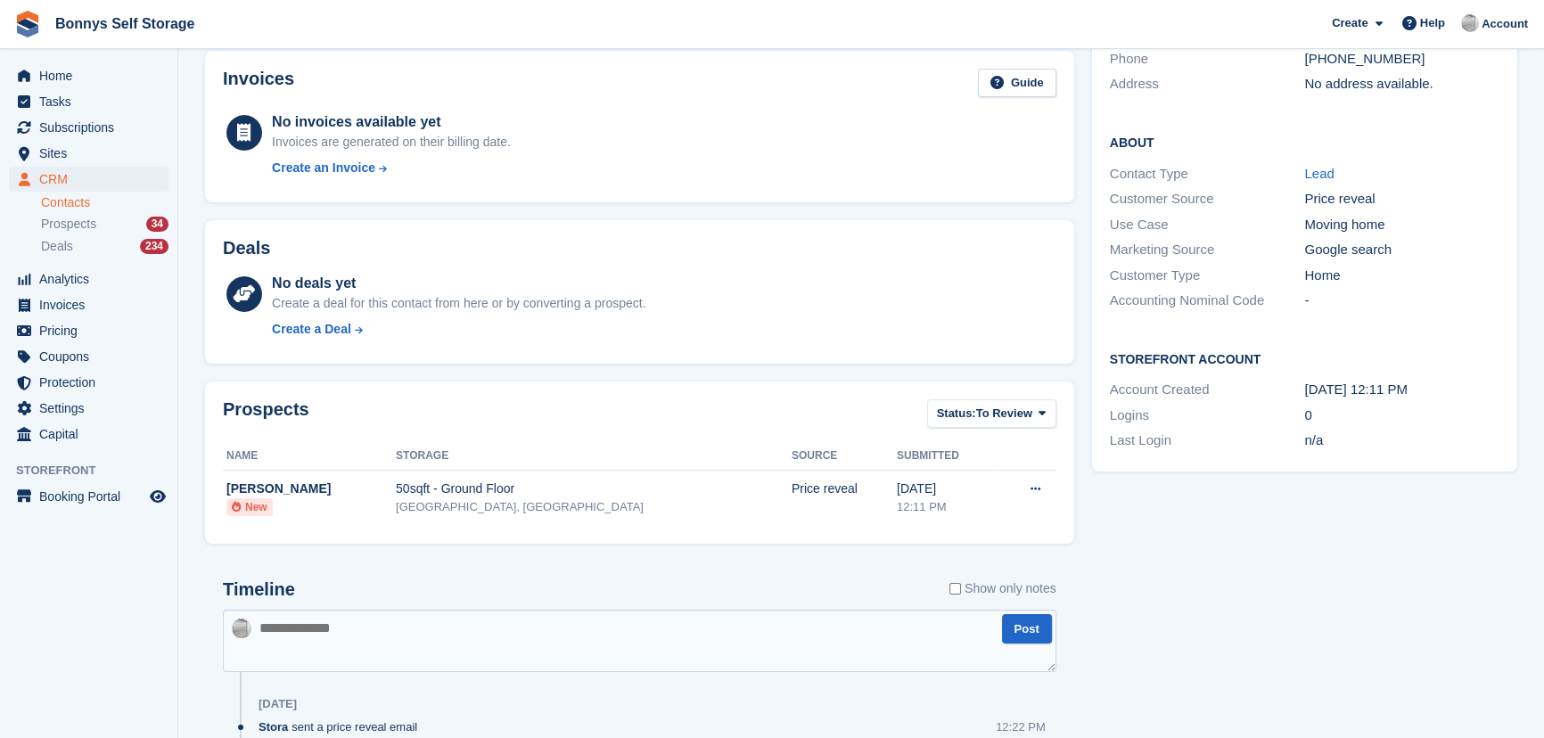
scroll to position [80, 0]
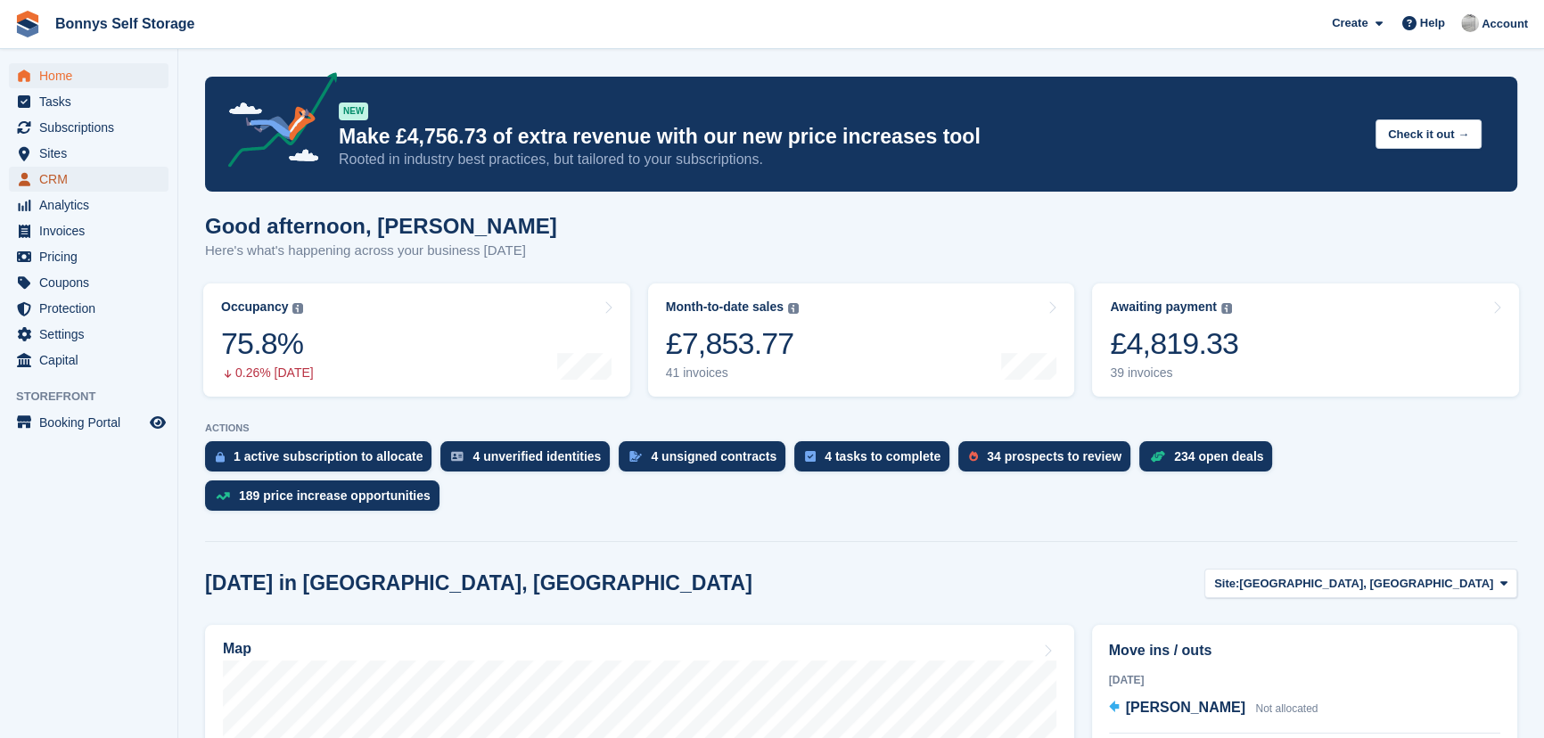
click at [39, 180] on span "CRM" at bounding box center [92, 179] width 107 height 25
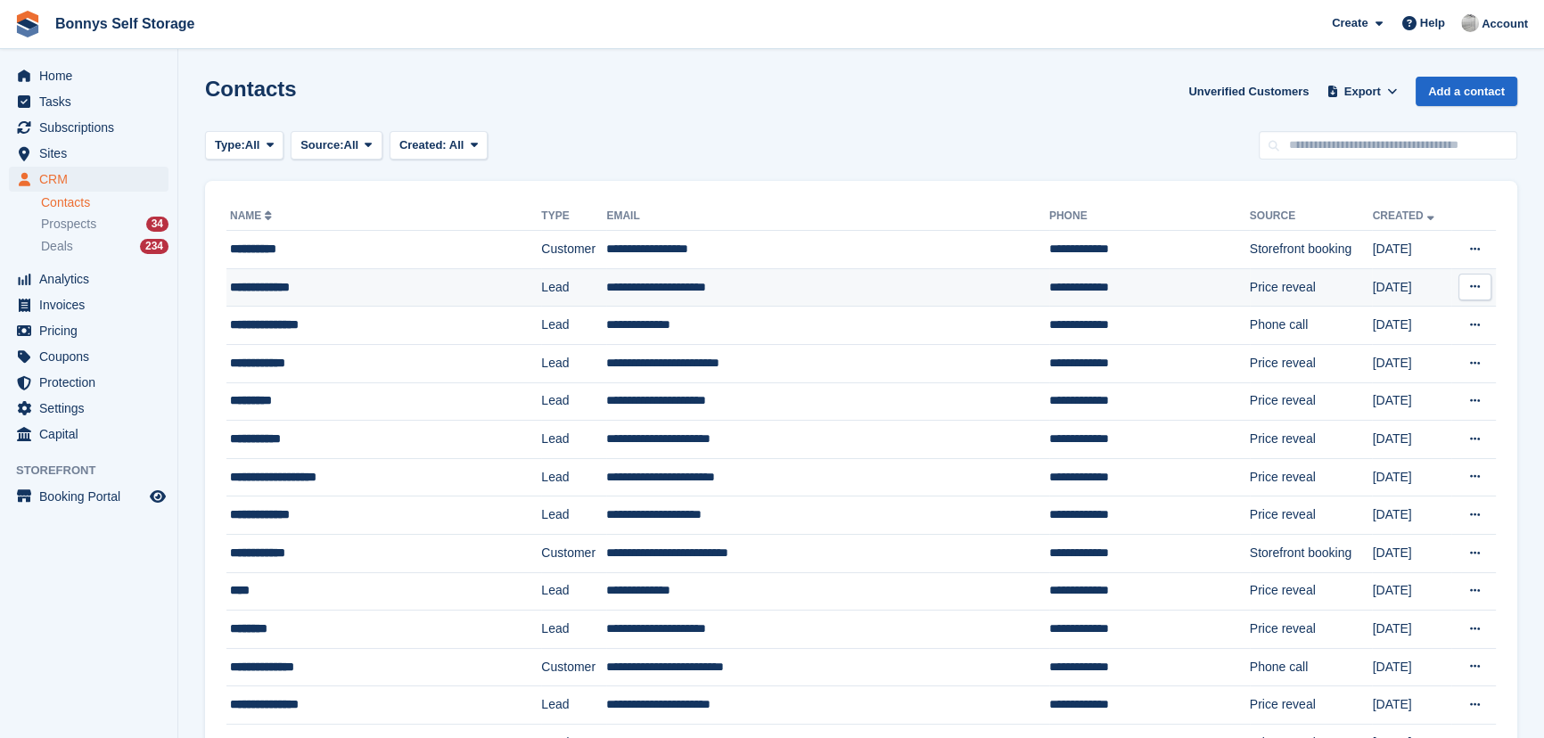
click at [394, 295] on div "**********" at bounding box center [359, 287] width 258 height 19
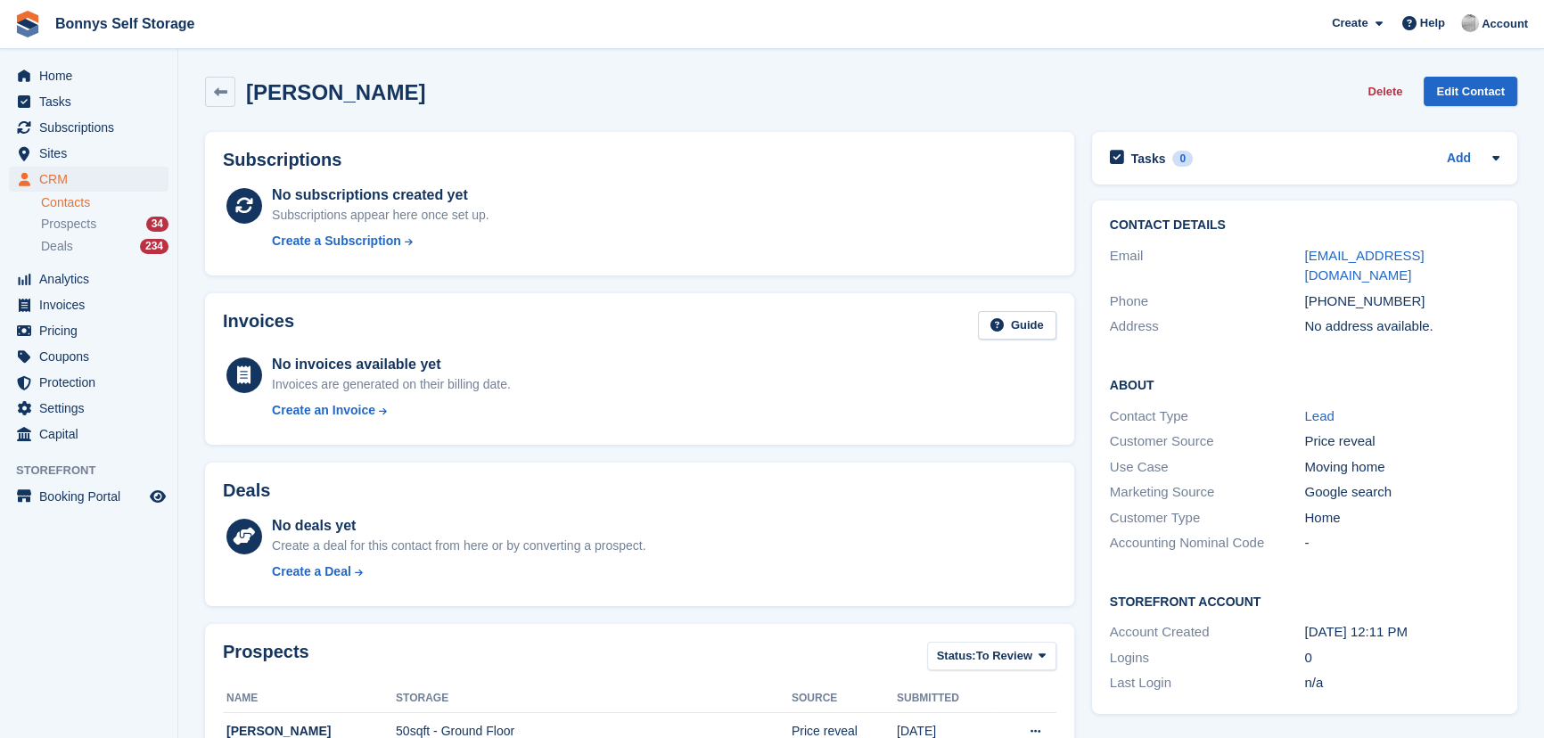
scroll to position [242, 0]
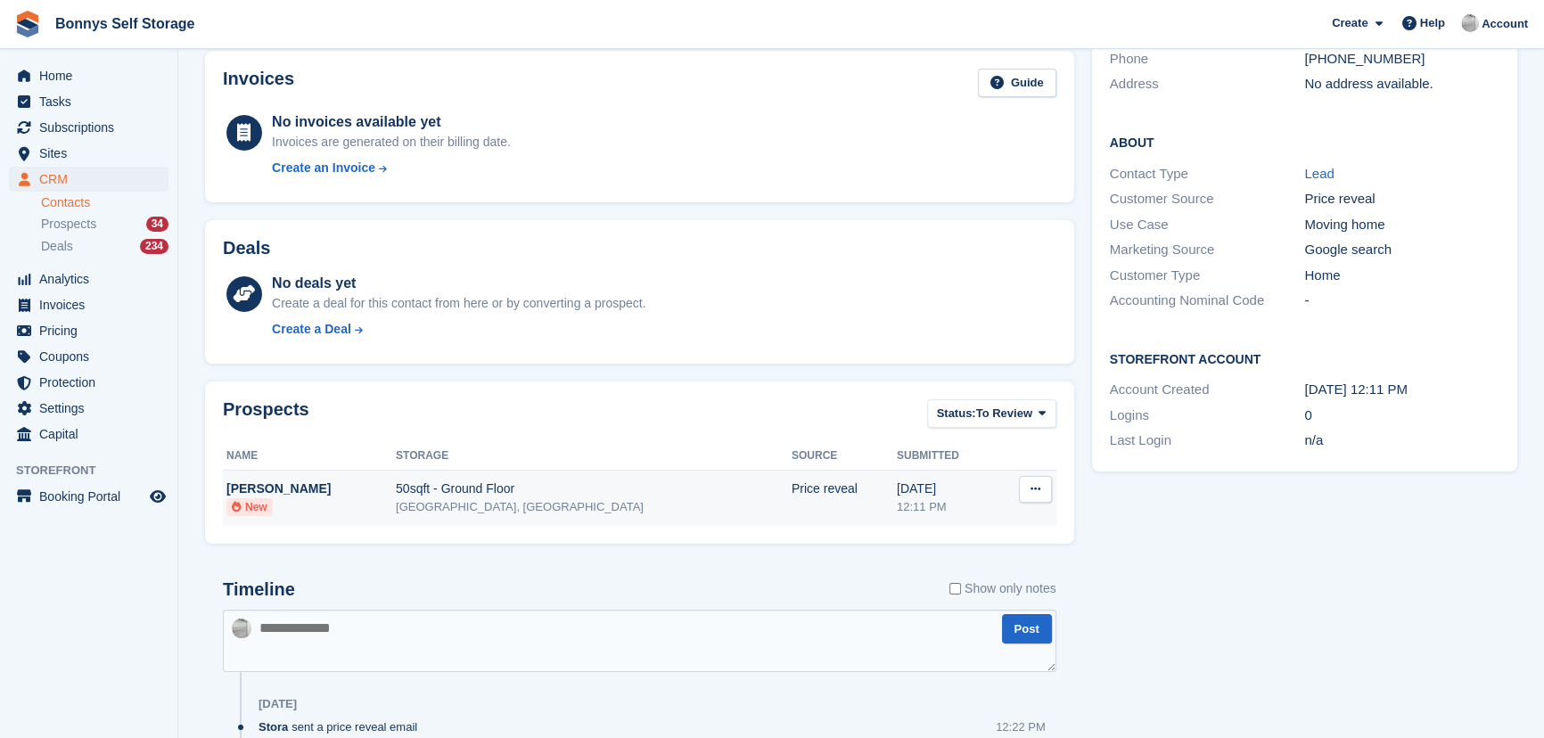
click at [792, 490] on div "Price reveal" at bounding box center [844, 489] width 105 height 19
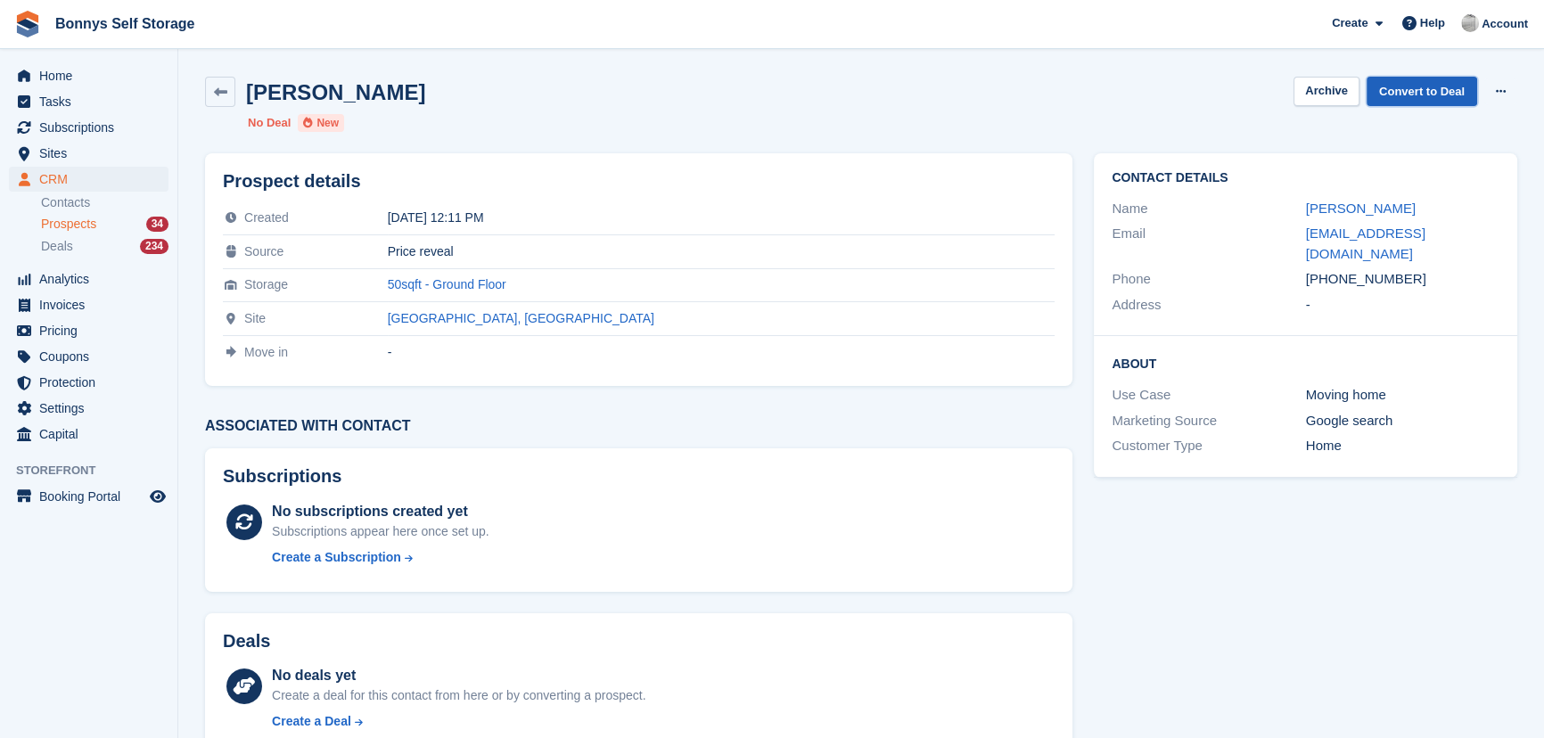
click at [1465, 87] on link "Convert to Deal" at bounding box center [1422, 91] width 111 height 29
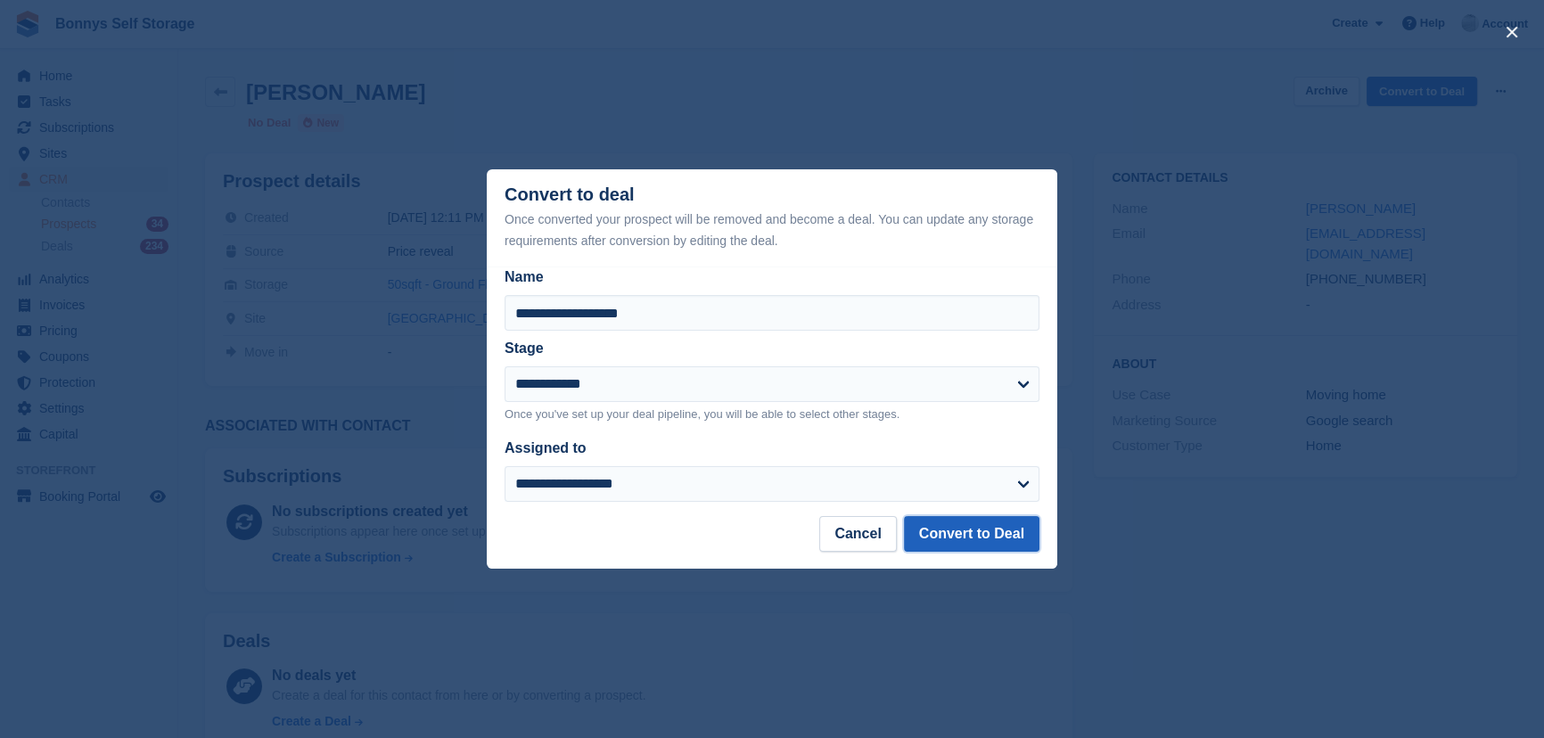
click at [931, 532] on button "Convert to Deal" at bounding box center [971, 534] width 135 height 36
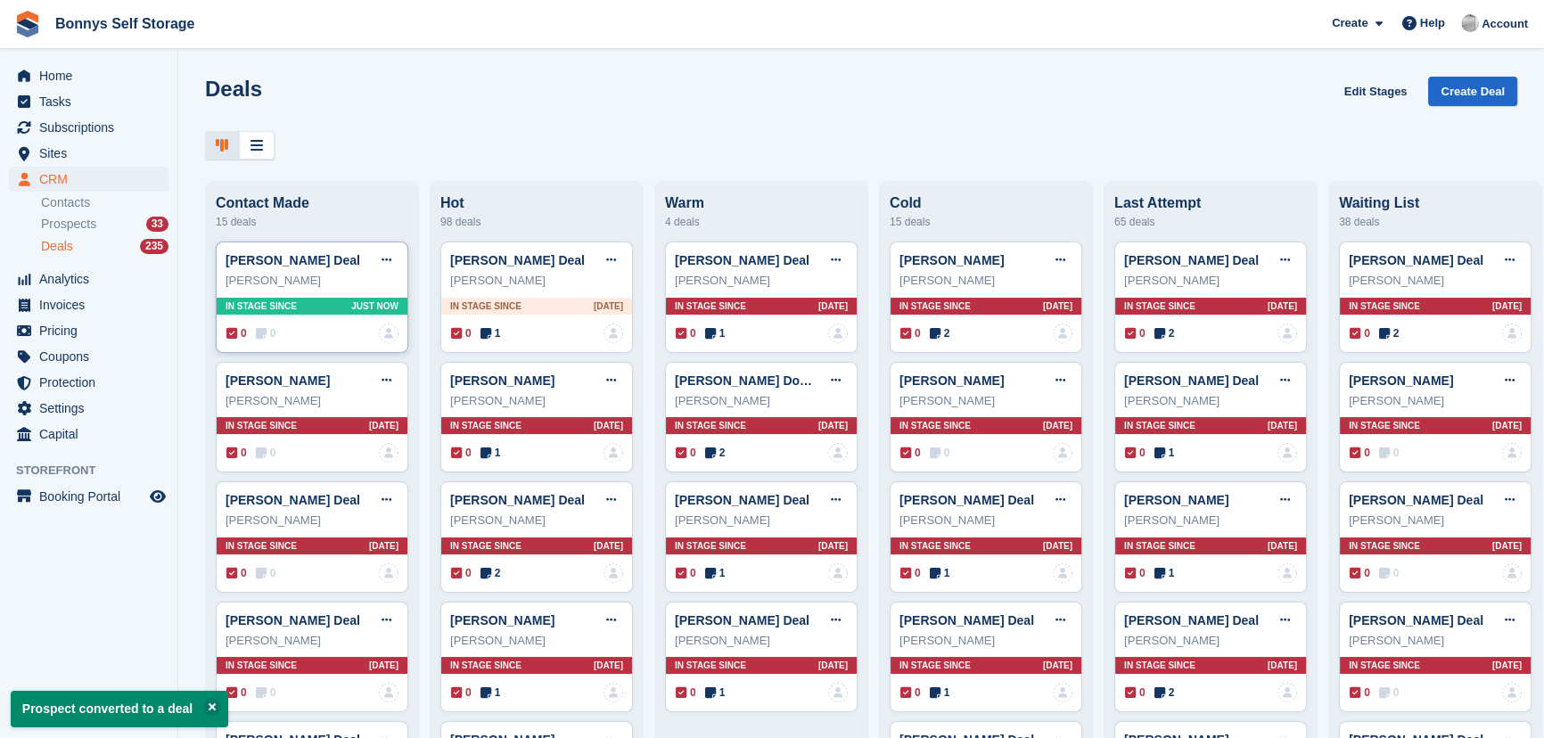
click at [281, 337] on div "0 0 No one is assigned to this deal" at bounding box center [312, 334] width 172 height 20
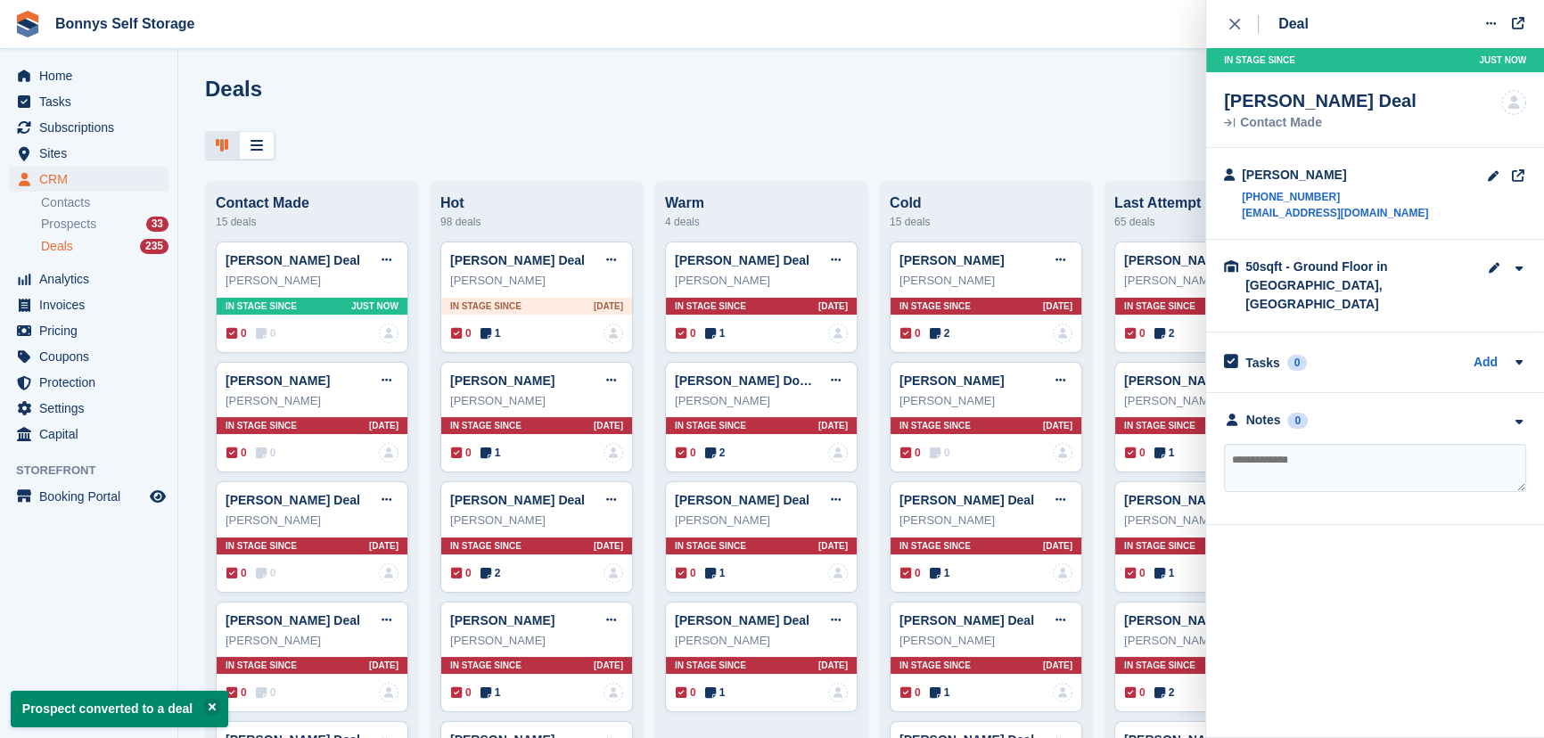
click at [1367, 448] on textarea at bounding box center [1375, 468] width 302 height 48
type textarea "**********"
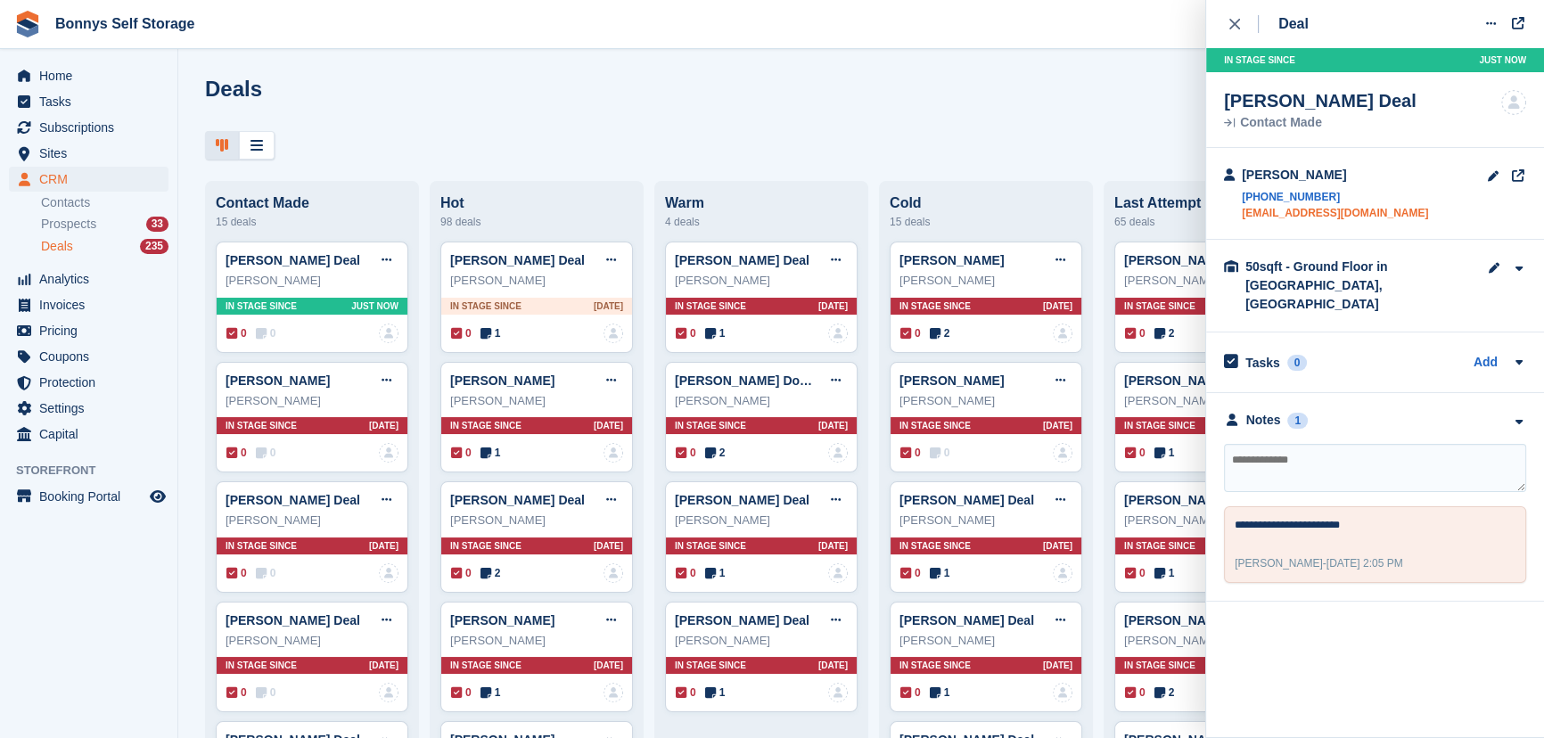
click at [1328, 213] on link "[EMAIL_ADDRESS][DOMAIN_NAME]" at bounding box center [1335, 213] width 186 height 16
